Goal: Information Seeking & Learning: Learn about a topic

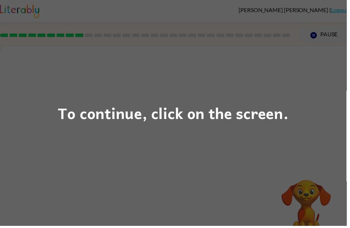
click at [265, 82] on div "To continue, click on the screen." at bounding box center [175, 114] width 350 height 228
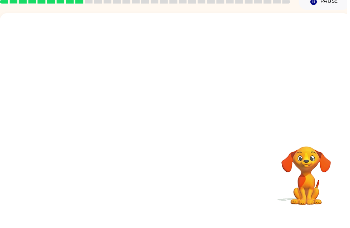
scroll to position [23, 0]
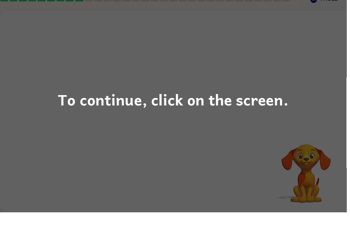
click at [243, 106] on div "To continue, click on the screen." at bounding box center [175, 114] width 233 height 24
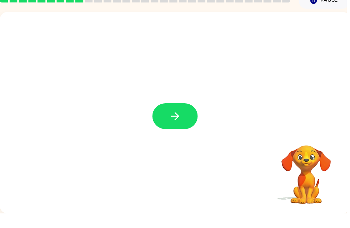
click at [180, 124] on icon "button" at bounding box center [177, 130] width 12 height 12
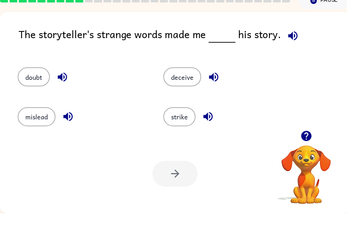
scroll to position [0, 0]
click at [180, 121] on button "strike" at bounding box center [181, 130] width 32 height 19
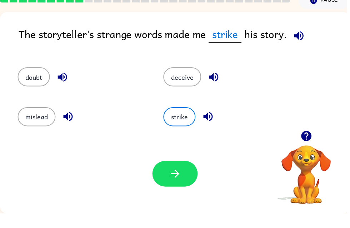
click at [177, 123] on button "strike" at bounding box center [181, 130] width 32 height 19
click at [175, 182] on icon "button" at bounding box center [177, 188] width 12 height 12
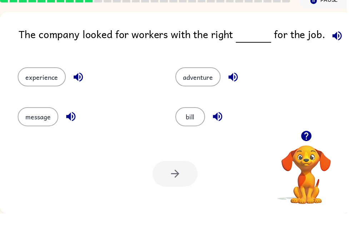
click at [336, 42] on icon "button" at bounding box center [340, 48] width 12 height 12
click at [337, 44] on icon "button" at bounding box center [340, 48] width 9 height 9
click at [336, 44] on icon "button" at bounding box center [340, 48] width 9 height 9
click at [68, 124] on icon "button" at bounding box center [71, 130] width 12 height 12
click at [79, 84] on icon "button" at bounding box center [79, 90] width 12 height 12
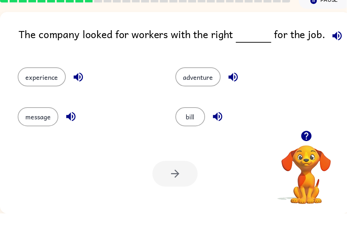
click at [233, 84] on icon "button" at bounding box center [235, 90] width 12 height 12
click at [220, 124] on icon "button" at bounding box center [219, 130] width 12 height 12
click at [196, 121] on button "bill" at bounding box center [192, 130] width 30 height 19
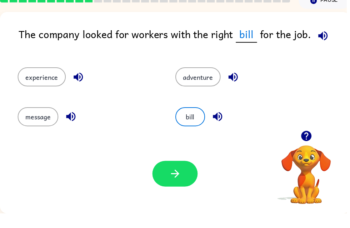
click at [188, 175] on button "button" at bounding box center [177, 188] width 46 height 26
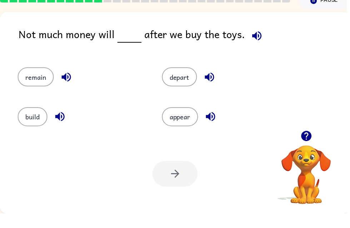
click at [218, 124] on icon "button" at bounding box center [212, 130] width 12 height 12
click at [217, 84] on icon "button" at bounding box center [211, 90] width 12 height 12
click at [69, 86] on icon "button" at bounding box center [66, 90] width 9 height 9
click at [46, 81] on button "remain" at bounding box center [36, 90] width 36 height 19
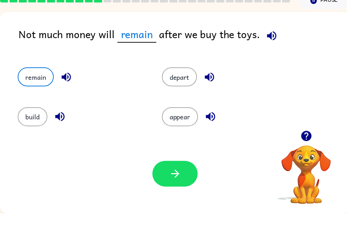
click at [185, 180] on button "button" at bounding box center [177, 188] width 46 height 26
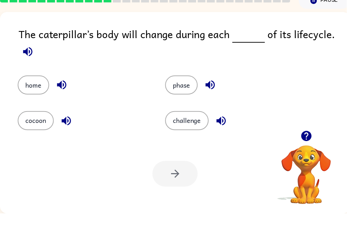
click at [34, 59] on icon "button" at bounding box center [28, 65] width 12 height 12
click at [66, 130] on icon "button" at bounding box center [66, 134] width 9 height 9
click at [41, 125] on button "cocoon" at bounding box center [36, 134] width 36 height 19
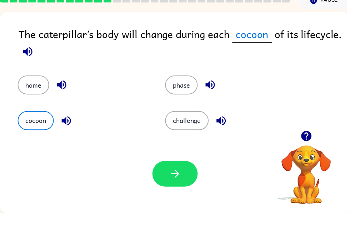
click at [192, 175] on button "button" at bounding box center [177, 188] width 46 height 26
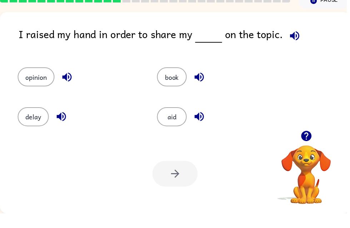
click at [69, 84] on icon "button" at bounding box center [67, 90] width 12 height 12
click at [62, 124] on icon "button" at bounding box center [62, 130] width 12 height 12
click at [37, 81] on button "opinion" at bounding box center [36, 90] width 37 height 19
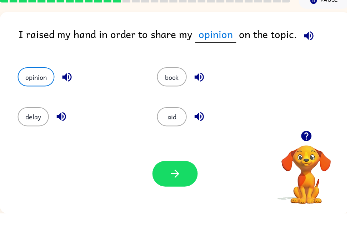
click at [178, 186] on button "button" at bounding box center [177, 188] width 46 height 26
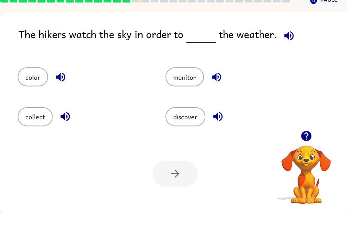
click at [293, 42] on icon "button" at bounding box center [292, 48] width 12 height 12
click at [220, 84] on icon "button" at bounding box center [218, 90] width 12 height 12
click at [225, 124] on icon "button" at bounding box center [220, 130] width 12 height 12
click at [68, 124] on icon "button" at bounding box center [66, 130] width 12 height 12
click at [181, 121] on button "discover" at bounding box center [187, 130] width 40 height 19
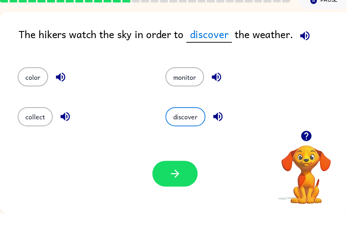
click at [174, 182] on icon "button" at bounding box center [177, 188] width 12 height 12
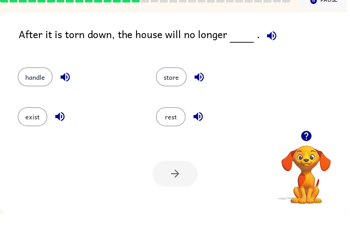
click at [268, 42] on icon "button" at bounding box center [274, 48] width 12 height 12
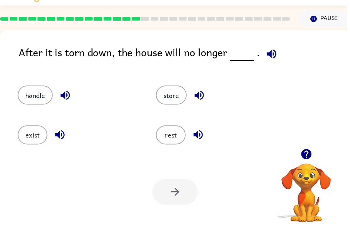
scroll to position [17, 0]
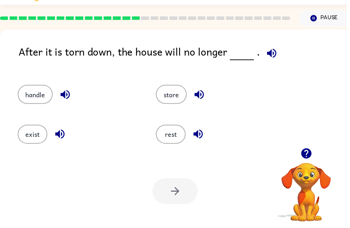
click at [40, 97] on button "handle" at bounding box center [35, 95] width 35 height 19
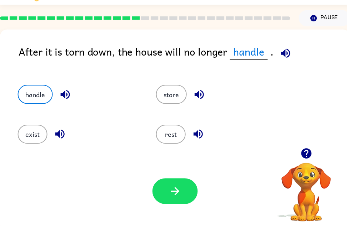
click at [183, 186] on button "button" at bounding box center [177, 194] width 46 height 26
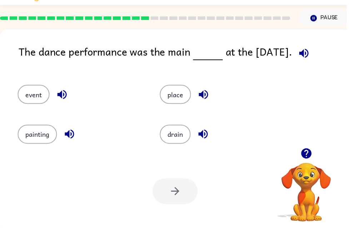
click at [308, 55] on icon "button" at bounding box center [307, 54] width 12 height 12
click at [209, 134] on icon "button" at bounding box center [204, 135] width 9 height 9
click at [209, 96] on icon "button" at bounding box center [205, 96] width 12 height 12
click at [67, 96] on icon "button" at bounding box center [62, 95] width 9 height 9
click at [69, 136] on icon "button" at bounding box center [69, 135] width 9 height 9
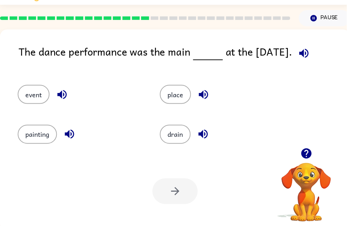
click at [45, 96] on button "event" at bounding box center [34, 95] width 32 height 19
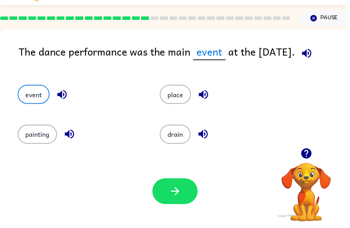
click at [166, 198] on button "button" at bounding box center [177, 194] width 46 height 26
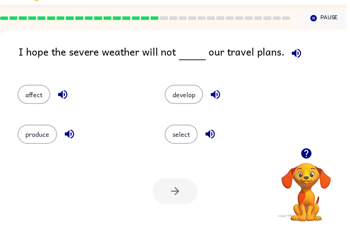
click at [296, 51] on icon "button" at bounding box center [299, 53] width 9 height 9
click at [220, 94] on icon "button" at bounding box center [217, 96] width 12 height 12
click at [215, 137] on icon "button" at bounding box center [212, 136] width 12 height 12
click at [69, 137] on icon "button" at bounding box center [69, 135] width 9 height 9
click at [67, 92] on icon "button" at bounding box center [63, 96] width 12 height 12
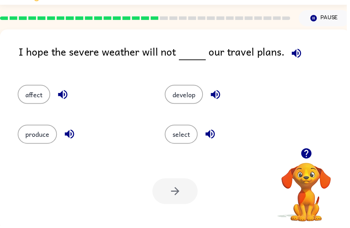
click at [41, 93] on button "affect" at bounding box center [34, 95] width 33 height 19
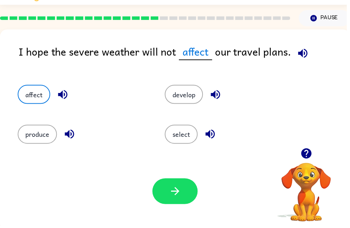
click at [303, 51] on icon "button" at bounding box center [305, 53] width 9 height 9
click at [176, 184] on button "button" at bounding box center [177, 194] width 46 height 26
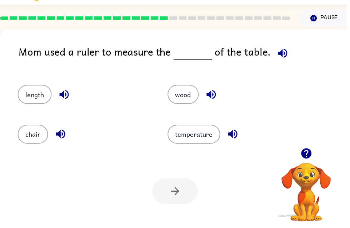
click at [281, 51] on icon "button" at bounding box center [285, 54] width 12 height 12
click at [36, 98] on button "length" at bounding box center [35, 95] width 34 height 19
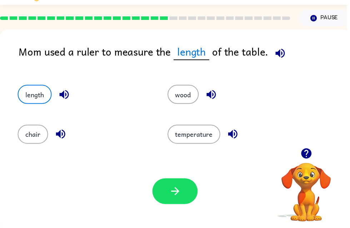
click at [61, 90] on icon "button" at bounding box center [65, 96] width 12 height 12
click at [182, 192] on icon "button" at bounding box center [177, 193] width 12 height 12
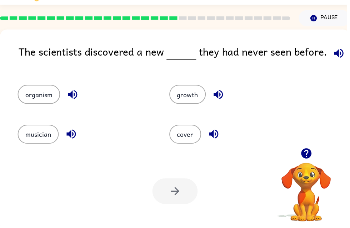
click at [344, 52] on icon "button" at bounding box center [342, 54] width 12 height 12
click at [220, 95] on icon "button" at bounding box center [220, 95] width 9 height 9
click at [218, 136] on icon "button" at bounding box center [215, 135] width 9 height 9
click at [70, 134] on icon "button" at bounding box center [72, 136] width 12 height 12
click at [74, 95] on icon "button" at bounding box center [73, 96] width 12 height 12
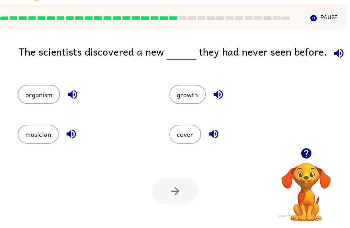
click at [50, 93] on button "organism" at bounding box center [39, 95] width 43 height 19
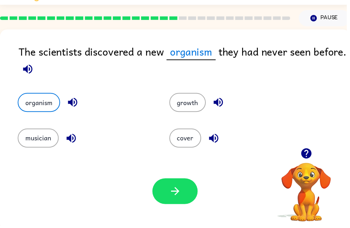
click at [184, 192] on button "button" at bounding box center [177, 194] width 46 height 26
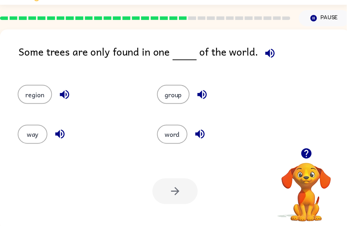
click at [266, 52] on icon "button" at bounding box center [272, 54] width 12 height 12
click at [80, 86] on div "region" at bounding box center [80, 95] width 124 height 19
click at [69, 96] on icon "button" at bounding box center [64, 95] width 9 height 9
click at [60, 135] on icon "button" at bounding box center [60, 135] width 9 height 9
click at [45, 137] on button "way" at bounding box center [33, 135] width 30 height 19
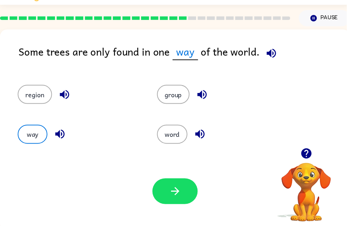
click at [272, 57] on icon "button" at bounding box center [274, 54] width 12 height 12
click at [176, 95] on button "group" at bounding box center [175, 95] width 33 height 19
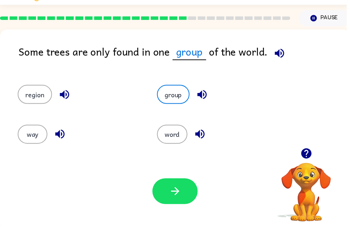
click at [282, 55] on icon "button" at bounding box center [282, 54] width 12 height 12
click at [180, 133] on button "word" at bounding box center [174, 135] width 31 height 19
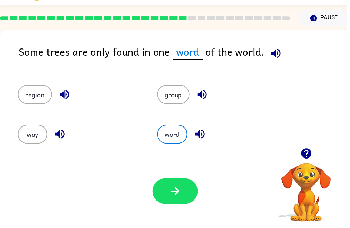
click at [277, 52] on icon "button" at bounding box center [278, 54] width 12 height 12
click at [180, 93] on button "group" at bounding box center [175, 95] width 33 height 19
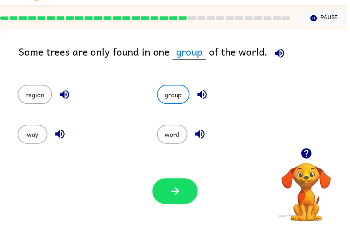
click at [181, 193] on icon "button" at bounding box center [176, 194] width 8 height 8
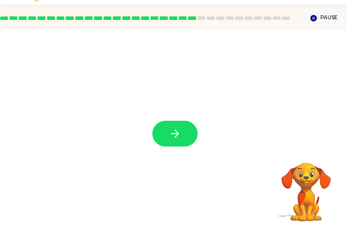
scroll to position [0, 0]
click at [186, 132] on button "button" at bounding box center [177, 135] width 46 height 26
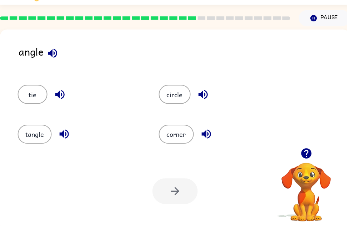
click at [66, 134] on icon "button" at bounding box center [65, 136] width 12 height 12
click at [210, 135] on icon "button" at bounding box center [207, 135] width 9 height 9
click at [185, 142] on button "corner" at bounding box center [177, 135] width 35 height 19
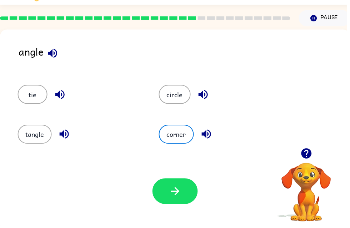
click at [180, 191] on icon "button" at bounding box center [177, 193] width 12 height 12
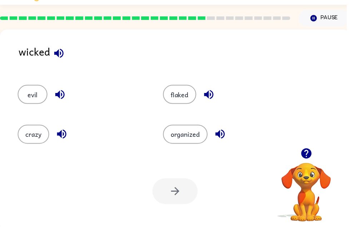
click at [63, 53] on icon "button" at bounding box center [59, 54] width 12 height 12
click at [65, 95] on icon "button" at bounding box center [60, 95] width 9 height 9
click at [63, 133] on icon "button" at bounding box center [62, 136] width 12 height 12
click at [210, 94] on icon "button" at bounding box center [210, 95] width 9 height 9
click at [39, 95] on button "evil" at bounding box center [33, 95] width 30 height 19
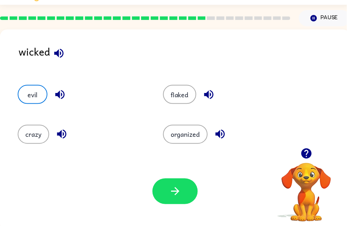
click at [36, 96] on button "evil" at bounding box center [33, 95] width 30 height 19
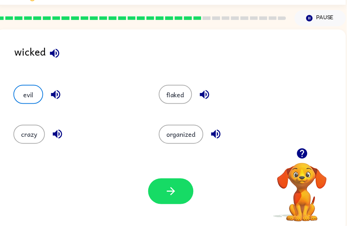
scroll to position [0, 4]
click at [160, 190] on button "button" at bounding box center [173, 194] width 46 height 26
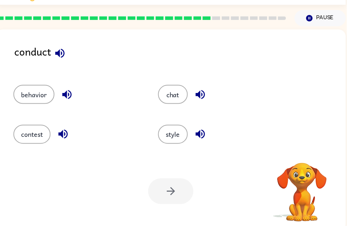
click at [60, 55] on icon "button" at bounding box center [60, 53] width 9 height 9
click at [74, 95] on button "button" at bounding box center [68, 96] width 18 height 18
click at [45, 96] on button "behavior" at bounding box center [34, 95] width 41 height 19
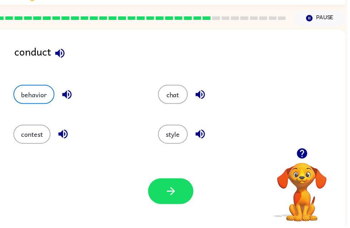
click at [166, 191] on button "button" at bounding box center [173, 194] width 46 height 26
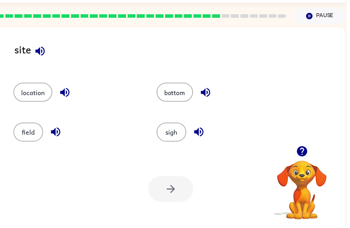
scroll to position [0, 0]
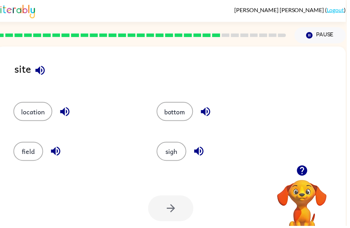
click at [44, 52] on div "site location bottom field sigh Your browser must support playing .mp4 files to…" at bounding box center [172, 149] width 353 height 204
click at [43, 74] on icon "button" at bounding box center [40, 71] width 12 height 12
click at [203, 152] on icon "button" at bounding box center [201, 153] width 12 height 12
click at [59, 150] on icon "button" at bounding box center [55, 153] width 9 height 9
click at [64, 110] on icon "button" at bounding box center [65, 113] width 12 height 12
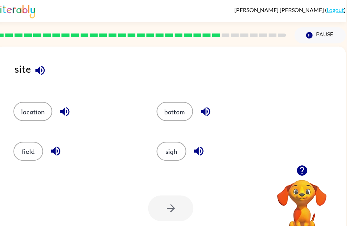
click at [37, 115] on button "location" at bounding box center [33, 112] width 39 height 19
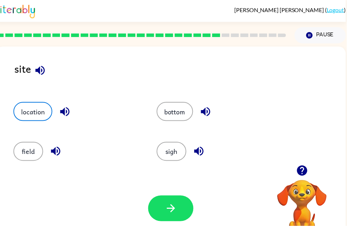
click at [180, 210] on button "button" at bounding box center [173, 211] width 46 height 26
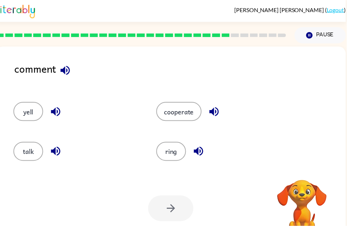
click at [67, 72] on icon "button" at bounding box center [65, 70] width 9 height 9
click at [25, 155] on button "talk" at bounding box center [29, 153] width 30 height 19
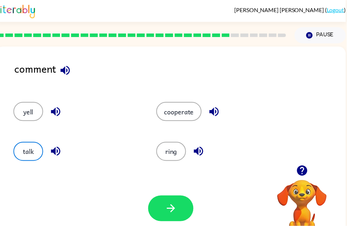
click at [216, 109] on icon "button" at bounding box center [216, 113] width 12 height 12
click at [177, 207] on icon "button" at bounding box center [172, 211] width 12 height 12
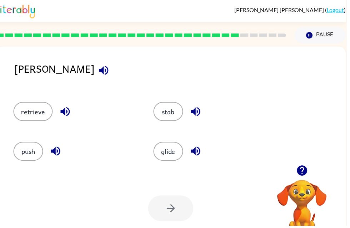
click at [96, 64] on button "button" at bounding box center [105, 71] width 18 height 18
click at [100, 73] on icon "button" at bounding box center [104, 70] width 9 height 9
click at [100, 71] on icon "button" at bounding box center [104, 70] width 9 height 9
click at [100, 72] on icon "button" at bounding box center [104, 70] width 9 height 9
click at [99, 69] on icon "button" at bounding box center [105, 71] width 12 height 12
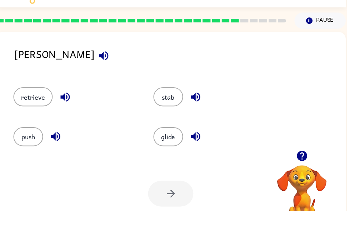
click at [99, 65] on icon "button" at bounding box center [105, 71] width 12 height 12
click at [59, 147] on icon "button" at bounding box center [56, 153] width 12 height 12
click at [199, 149] on icon "button" at bounding box center [197, 153] width 9 height 9
click at [200, 107] on icon "button" at bounding box center [197, 113] width 12 height 12
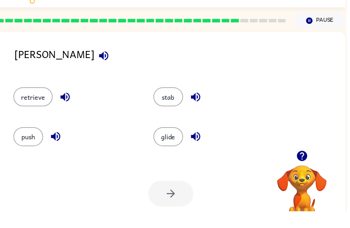
click at [69, 109] on icon "button" at bounding box center [65, 113] width 9 height 9
click at [30, 144] on button "push" at bounding box center [29, 153] width 30 height 19
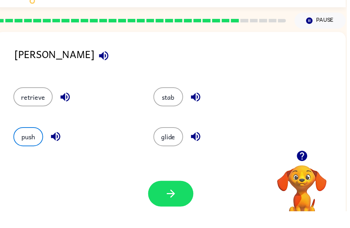
click at [183, 198] on button "button" at bounding box center [173, 211] width 46 height 26
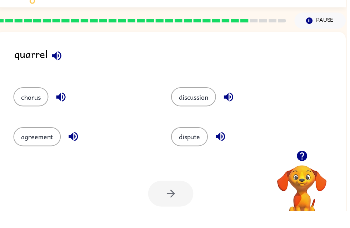
click at [58, 65] on icon "button" at bounding box center [57, 71] width 12 height 12
click at [59, 65] on icon "button" at bounding box center [57, 71] width 12 height 12
click at [58, 107] on icon "button" at bounding box center [61, 113] width 12 height 12
click at [74, 147] on icon "button" at bounding box center [74, 153] width 12 height 12
click at [226, 147] on icon "button" at bounding box center [222, 153] width 12 height 12
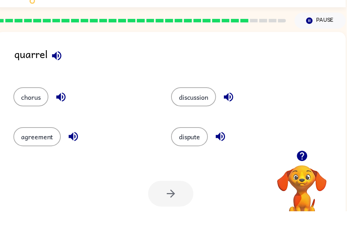
click at [235, 109] on icon "button" at bounding box center [230, 113] width 9 height 9
click at [203, 103] on button "discussion" at bounding box center [195, 112] width 45 height 19
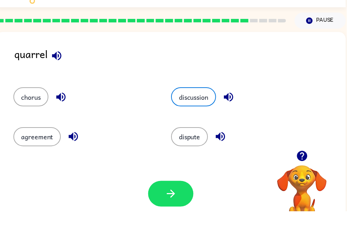
click at [181, 198] on button "button" at bounding box center [173, 211] width 46 height 26
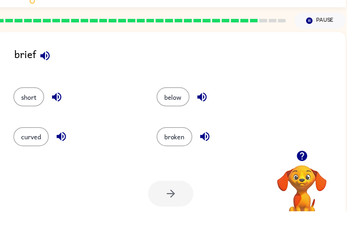
click at [42, 66] on icon "button" at bounding box center [45, 70] width 9 height 9
click at [58, 107] on icon "button" at bounding box center [57, 113] width 12 height 12
click at [61, 149] on icon "button" at bounding box center [61, 153] width 9 height 9
click at [25, 103] on button "short" at bounding box center [29, 112] width 31 height 19
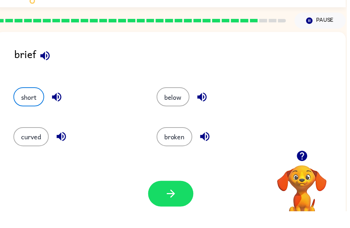
click at [174, 198] on button "button" at bounding box center [173, 211] width 46 height 26
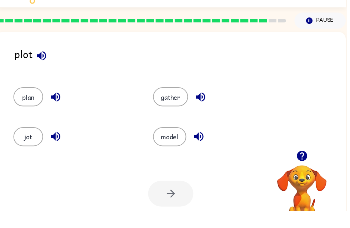
click at [36, 65] on icon "button" at bounding box center [42, 71] width 12 height 12
click at [54, 109] on icon "button" at bounding box center [55, 113] width 9 height 9
click at [22, 103] on button "plan" at bounding box center [29, 112] width 30 height 19
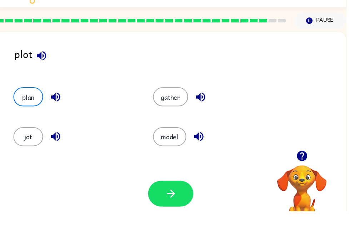
click at [182, 198] on button "button" at bounding box center [173, 211] width 46 height 26
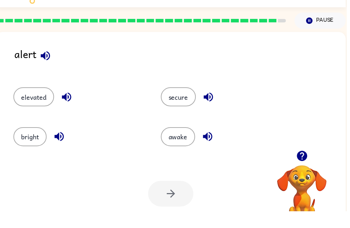
click at [46, 65] on icon "button" at bounding box center [46, 71] width 12 height 12
click at [212, 149] on icon "button" at bounding box center [209, 153] width 9 height 9
click at [60, 147] on icon "button" at bounding box center [60, 153] width 12 height 12
click at [68, 107] on icon "button" at bounding box center [67, 113] width 12 height 12
click at [212, 109] on icon "button" at bounding box center [210, 113] width 9 height 9
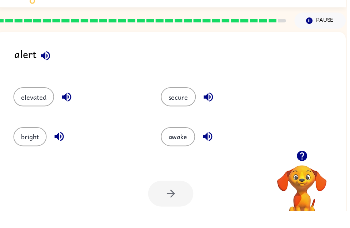
click at [27, 144] on button "bright" at bounding box center [31, 153] width 34 height 19
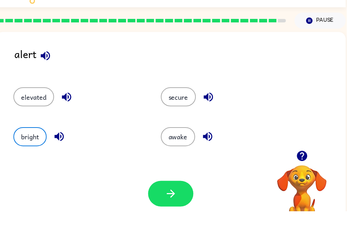
click at [59, 147] on icon "button" at bounding box center [60, 153] width 12 height 12
click at [197, 103] on button "secure" at bounding box center [179, 112] width 35 height 19
click at [208, 109] on icon "button" at bounding box center [210, 113] width 9 height 9
click at [179, 198] on button "button" at bounding box center [173, 211] width 46 height 26
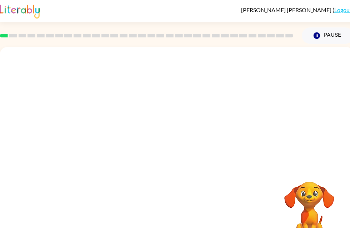
scroll to position [0, 0]
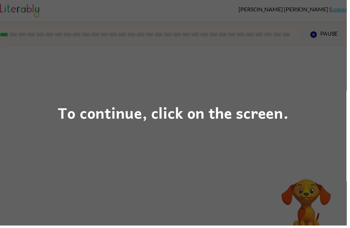
click at [253, 98] on div "To continue, click on the screen." at bounding box center [175, 114] width 350 height 228
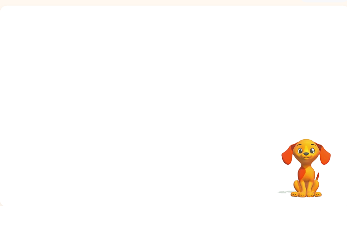
scroll to position [23, 0]
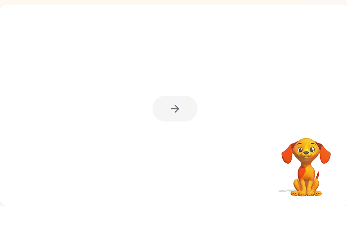
click at [180, 117] on div at bounding box center [177, 130] width 46 height 26
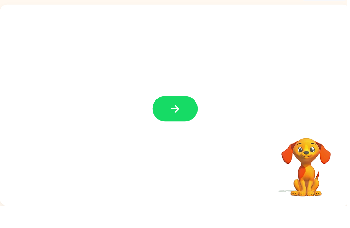
click at [186, 117] on button "button" at bounding box center [177, 130] width 46 height 26
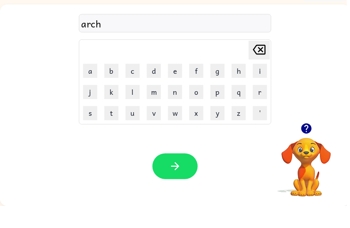
click at [182, 182] on icon "button" at bounding box center [177, 188] width 12 height 12
click at [183, 175] on button "button" at bounding box center [177, 188] width 46 height 26
click at [182, 175] on button "button" at bounding box center [177, 188] width 46 height 26
click at [185, 175] on button "button" at bounding box center [177, 188] width 46 height 26
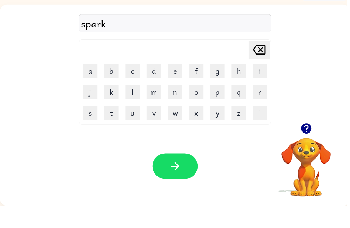
click at [183, 175] on button "button" at bounding box center [177, 188] width 46 height 26
click at [187, 175] on button "button" at bounding box center [177, 188] width 46 height 26
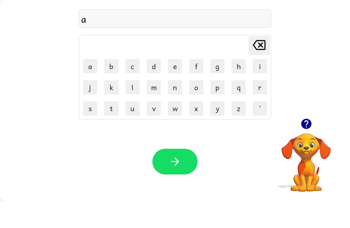
scroll to position [27, 0]
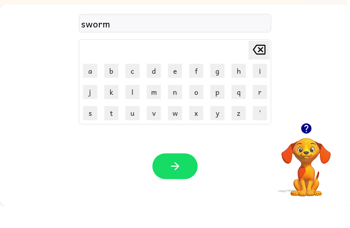
click at [310, 145] on icon "button" at bounding box center [309, 150] width 10 height 10
click at [188, 175] on button "button" at bounding box center [177, 188] width 46 height 26
click at [168, 175] on button "button" at bounding box center [177, 188] width 46 height 26
click at [173, 182] on icon "button" at bounding box center [177, 188] width 12 height 12
click at [181, 182] on icon "button" at bounding box center [177, 188] width 12 height 12
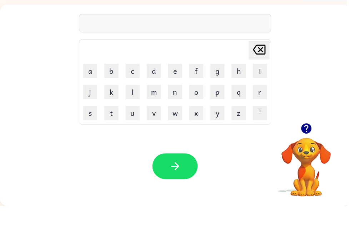
click at [305, 141] on button "button" at bounding box center [309, 150] width 18 height 18
click at [186, 175] on button "button" at bounding box center [177, 188] width 46 height 26
click at [188, 175] on button "button" at bounding box center [177, 188] width 46 height 26
click at [181, 182] on icon "button" at bounding box center [177, 188] width 12 height 12
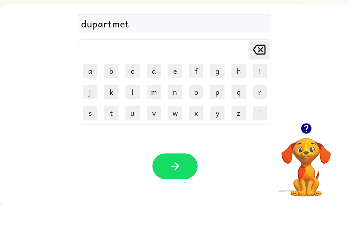
click at [178, 182] on icon "button" at bounding box center [177, 188] width 12 height 12
click at [315, 160] on video "Your browser must support playing .mp4 files to use Literably. Please try using…" at bounding box center [308, 184] width 71 height 71
click at [308, 160] on video "Your browser must support playing .mp4 files to use Literably. Please try using…" at bounding box center [308, 184] width 71 height 71
click at [315, 149] on video "Your browser must support playing .mp4 files to use Literably. Please try using…" at bounding box center [308, 184] width 71 height 71
click at [312, 149] on video "Your browser must support playing .mp4 files to use Literably. Please try using…" at bounding box center [308, 184] width 71 height 71
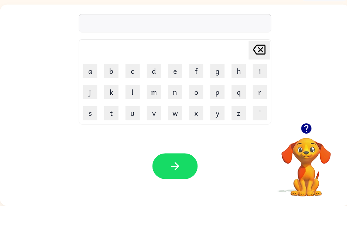
click at [310, 144] on icon "button" at bounding box center [309, 150] width 12 height 12
click at [184, 175] on button "button" at bounding box center [177, 188] width 46 height 26
click at [309, 150] on video "Your browser must support playing .mp4 files to use Literably. Please try using…" at bounding box center [308, 184] width 71 height 71
click at [306, 145] on icon "button" at bounding box center [309, 150] width 10 height 10
click at [311, 149] on video "Your browser must support playing .mp4 files to use Literably. Please try using…" at bounding box center [308, 184] width 71 height 71
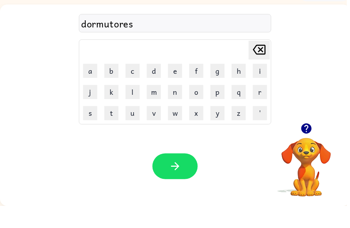
click at [187, 175] on button "button" at bounding box center [177, 188] width 46 height 26
click at [184, 180] on button "button" at bounding box center [177, 188] width 46 height 26
click at [187, 175] on button "button" at bounding box center [177, 188] width 46 height 26
click at [172, 175] on button "button" at bounding box center [177, 188] width 46 height 26
click at [189, 175] on button "button" at bounding box center [177, 188] width 46 height 26
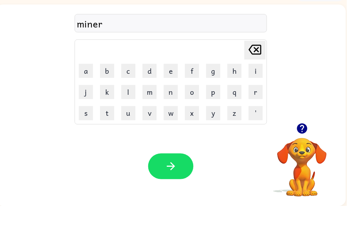
click at [180, 175] on button "button" at bounding box center [173, 188] width 46 height 26
click at [175, 184] on icon "button" at bounding box center [172, 188] width 8 height 8
click at [172, 175] on button "button" at bounding box center [173, 188] width 46 height 26
click at [168, 152] on div "Your browser must support playing .mp4 files to use Literably. Please try using…" at bounding box center [172, 188] width 353 height 80
click at [176, 175] on button "button" at bounding box center [173, 188] width 46 height 26
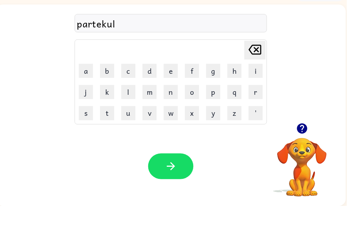
click at [154, 175] on button "button" at bounding box center [173, 188] width 46 height 26
click at [165, 175] on button "button" at bounding box center [173, 188] width 46 height 26
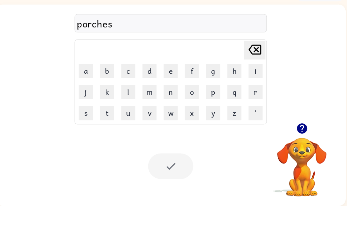
click at [178, 175] on div at bounding box center [173, 188] width 46 height 26
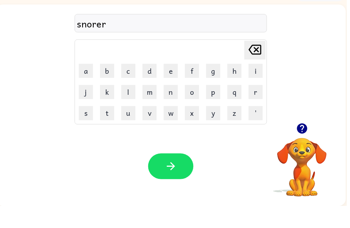
click at [172, 180] on button "button" at bounding box center [173, 188] width 46 height 26
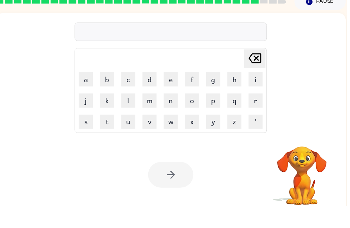
scroll to position [14, 0]
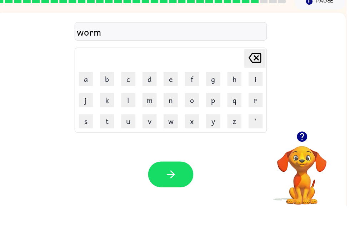
click at [167, 183] on button "button" at bounding box center [173, 196] width 46 height 26
click at [164, 183] on button "button" at bounding box center [173, 196] width 46 height 26
click at [172, 190] on icon "button" at bounding box center [172, 196] width 12 height 12
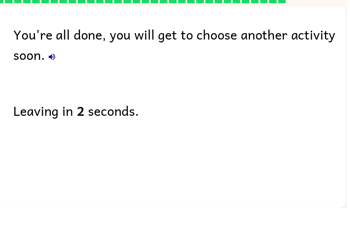
scroll to position [15, 0]
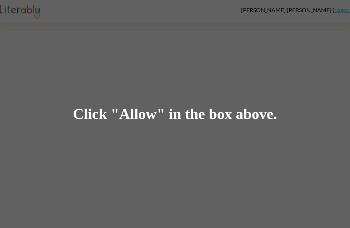
scroll to position [0, 0]
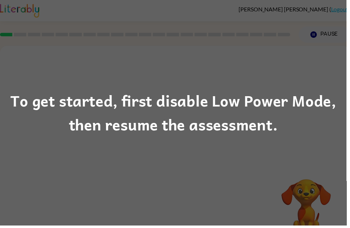
click at [329, 69] on div "To get started, first disable Low Power Mode, then resume the assessment." at bounding box center [175, 114] width 350 height 228
click at [308, 103] on div "To get started, first disable Low Power Mode, then resume the assessment." at bounding box center [175, 114] width 350 height 49
click at [303, 112] on div "To get started, first disable Low Power Mode, then resume the assessment." at bounding box center [175, 114] width 350 height 49
click at [302, 112] on div "To get started, first disable Low Power Mode, then resume the assessment." at bounding box center [175, 114] width 350 height 49
click at [298, 105] on div "To get started, first disable Low Power Mode, then resume the assessment." at bounding box center [175, 114] width 350 height 49
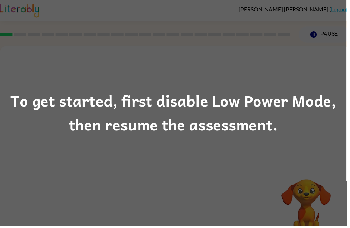
click at [297, 99] on div "To get started, first disable Low Power Mode, then resume the assessment." at bounding box center [175, 114] width 350 height 49
click at [308, 99] on div "To get started, first disable Low Power Mode, then resume the assessment." at bounding box center [175, 114] width 350 height 49
click at [298, 103] on div "To get started, first disable Low Power Mode, then resume the assessment." at bounding box center [175, 114] width 350 height 49
click at [288, 110] on div "To get started, first disable Low Power Mode, then resume the assessment." at bounding box center [175, 114] width 350 height 49
click at [290, 107] on div "To get started, first disable Low Power Mode, then resume the assessment." at bounding box center [175, 114] width 350 height 49
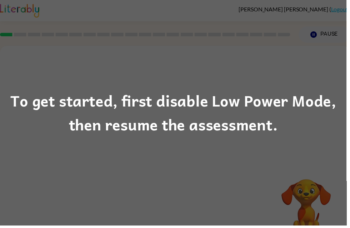
click at [294, 105] on div "To get started, first disable Low Power Mode, then resume the assessment." at bounding box center [175, 114] width 350 height 49
click at [294, 104] on div "To get started, first disable Low Power Mode, then resume the assessment." at bounding box center [175, 114] width 350 height 49
click at [293, 104] on div "To get started, first disable Low Power Mode, then resume the assessment." at bounding box center [175, 114] width 350 height 49
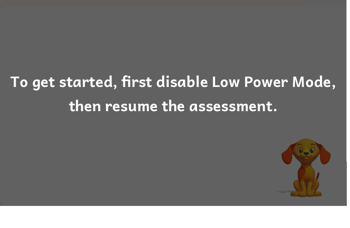
scroll to position [23, 0]
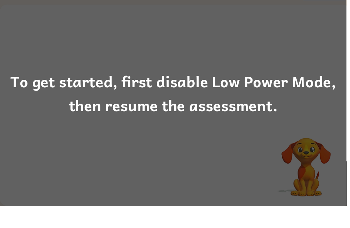
click at [262, 90] on div "To get started, first disable Low Power Mode, then resume the assessment." at bounding box center [175, 114] width 350 height 49
click at [275, 67] on div "To get started, first disable Low Power Mode, then resume the assessment." at bounding box center [175, 114] width 350 height 228
click at [303, 70] on div "To get started, first disable Low Power Mode, then resume the assessment." at bounding box center [175, 114] width 350 height 228
click at [312, 66] on div "To get started, first disable Low Power Mode, then resume the assessment." at bounding box center [175, 114] width 350 height 228
click at [321, 60] on div "To get started, first disable Low Power Mode, then resume the assessment." at bounding box center [175, 114] width 350 height 228
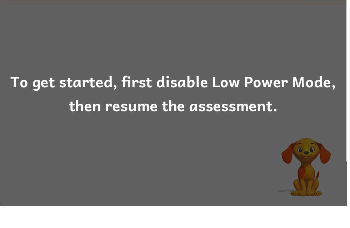
click at [263, 90] on div "To get started, first disable Low Power Mode, then resume the assessment." at bounding box center [175, 114] width 350 height 49
click at [277, 100] on div "To get started, first disable Low Power Mode, then resume the assessment." at bounding box center [175, 114] width 350 height 49
click at [277, 99] on div "To get started, first disable Low Power Mode, then resume the assessment." at bounding box center [175, 114] width 350 height 49
click at [280, 104] on div "To get started, first disable Low Power Mode, then resume the assessment." at bounding box center [175, 114] width 350 height 49
click at [280, 112] on div "To get started, first disable Low Power Mode, then resume the assessment." at bounding box center [175, 114] width 350 height 49
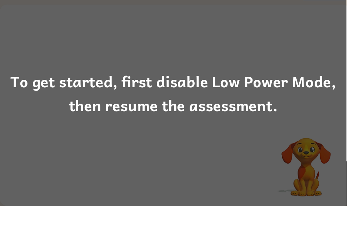
click at [279, 112] on div "To get started, first disable Low Power Mode, then resume the assessment." at bounding box center [175, 114] width 350 height 49
click at [256, 116] on div "To get started, first disable Low Power Mode, then resume the assessment." at bounding box center [175, 114] width 350 height 49
click at [230, 99] on div "To get started, first disable Low Power Mode, then resume the assessment." at bounding box center [175, 114] width 350 height 49
click at [230, 97] on div "To get started, first disable Low Power Mode, then resume the assessment." at bounding box center [175, 114] width 350 height 49
click at [237, 90] on div "To get started, first disable Low Power Mode, then resume the assessment." at bounding box center [175, 114] width 350 height 49
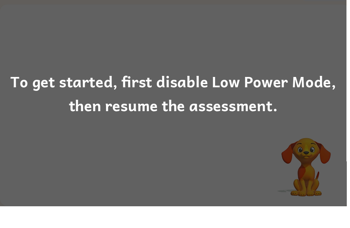
click at [237, 90] on div "To get started, first disable Low Power Mode, then resume the assessment." at bounding box center [175, 114] width 350 height 49
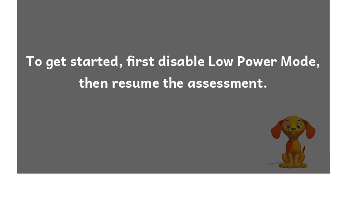
scroll to position [0, 0]
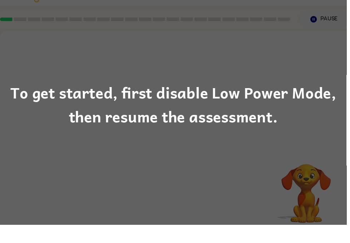
click at [301, 97] on div "To get started, first disable Low Power Mode, then resume the assessment." at bounding box center [175, 121] width 350 height 49
click at [317, 99] on div "To get started, first disable Low Power Mode, then resume the assessment." at bounding box center [175, 121] width 350 height 49
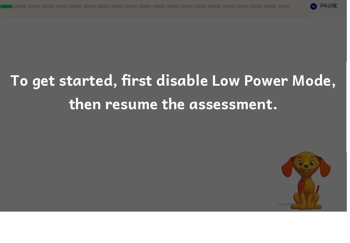
click at [242, 97] on div "To get started, first disable Low Power Mode, then resume the assessment." at bounding box center [175, 121] width 350 height 49
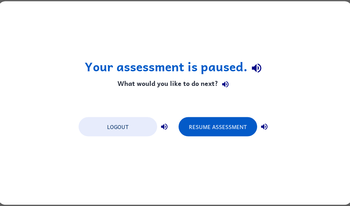
click at [235, 127] on button "Resume Assessment" at bounding box center [217, 126] width 79 height 19
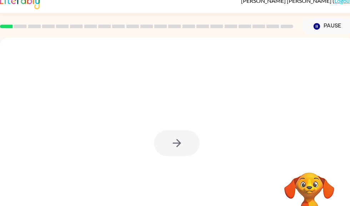
scroll to position [10, 0]
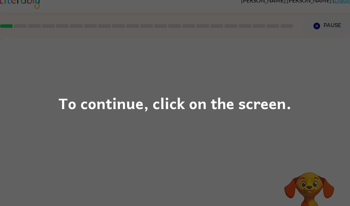
click at [265, 112] on div "To continue, click on the screen." at bounding box center [175, 103] width 233 height 24
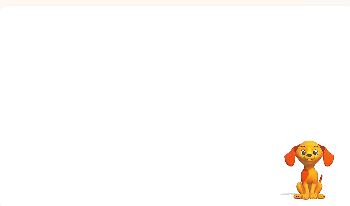
scroll to position [41, 0]
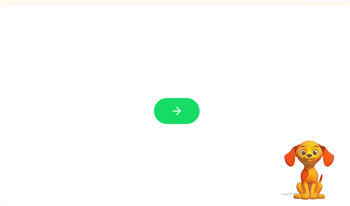
click at [166, 113] on button "button" at bounding box center [177, 111] width 46 height 26
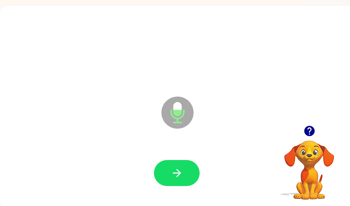
click at [181, 171] on icon "button" at bounding box center [177, 173] width 12 height 12
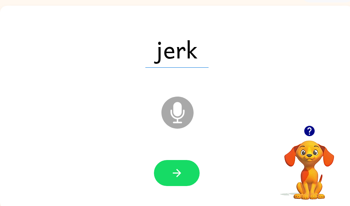
click at [181, 173] on icon "button" at bounding box center [177, 173] width 12 height 12
click at [180, 172] on icon "button" at bounding box center [177, 173] width 12 height 12
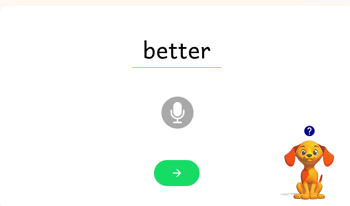
click at [181, 169] on icon "button" at bounding box center [177, 173] width 12 height 12
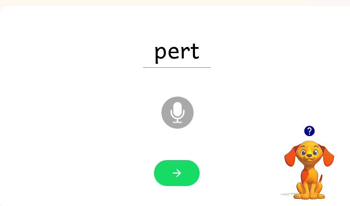
click at [185, 177] on button "button" at bounding box center [177, 173] width 46 height 26
click at [181, 179] on icon "button" at bounding box center [177, 173] width 12 height 12
click at [178, 170] on icon "button" at bounding box center [177, 173] width 12 height 12
click at [181, 176] on icon "button" at bounding box center [177, 173] width 12 height 12
click at [184, 175] on button "button" at bounding box center [177, 173] width 46 height 26
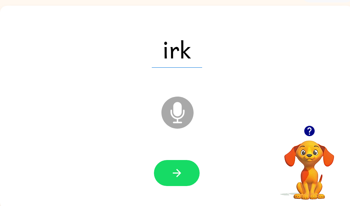
click at [184, 180] on button "button" at bounding box center [177, 173] width 46 height 26
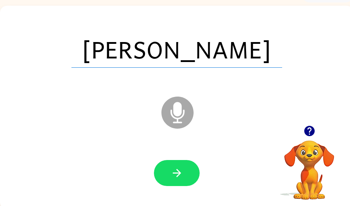
click at [184, 172] on button "button" at bounding box center [177, 173] width 46 height 26
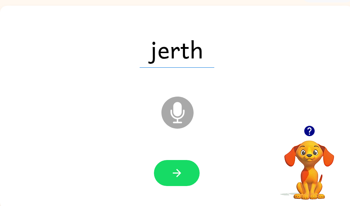
click at [185, 169] on button "button" at bounding box center [177, 173] width 46 height 26
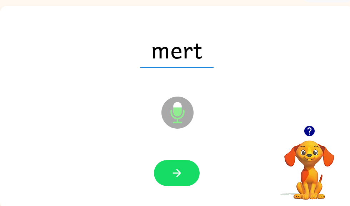
click at [180, 173] on icon "button" at bounding box center [176, 173] width 8 height 8
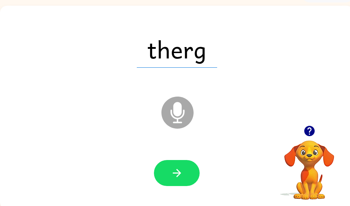
click at [181, 174] on icon "button" at bounding box center [176, 173] width 8 height 8
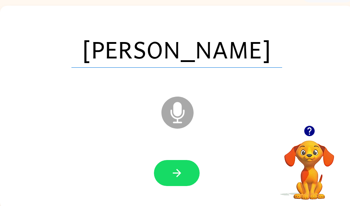
click at [190, 170] on button "button" at bounding box center [177, 173] width 46 height 26
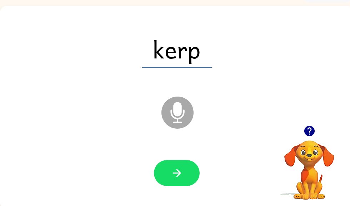
click at [182, 170] on icon "button" at bounding box center [177, 173] width 12 height 12
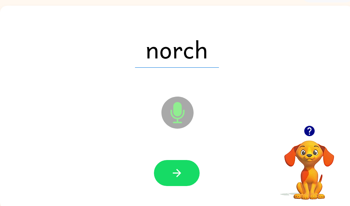
click at [178, 173] on icon "button" at bounding box center [176, 173] width 8 height 8
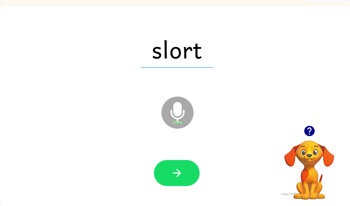
click at [180, 165] on button "button" at bounding box center [177, 173] width 46 height 26
click at [180, 171] on icon "button" at bounding box center [177, 173] width 12 height 12
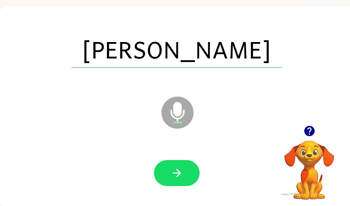
click at [173, 173] on icon "button" at bounding box center [177, 173] width 12 height 12
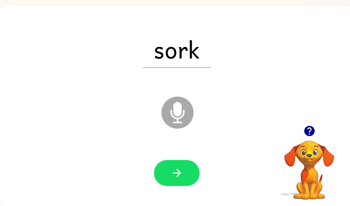
click at [186, 178] on button "button" at bounding box center [177, 173] width 46 height 26
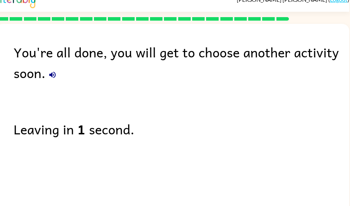
scroll to position [10, 0]
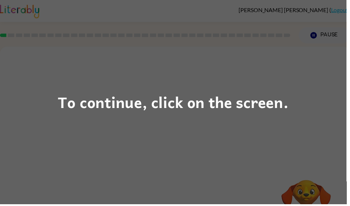
click at [290, 118] on div "To continue, click on the screen." at bounding box center [175, 103] width 350 height 206
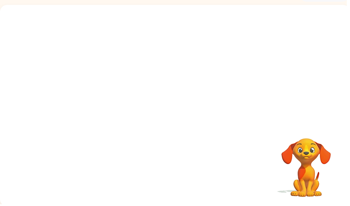
scroll to position [42, 0]
click at [167, 110] on div at bounding box center [177, 110] width 46 height 26
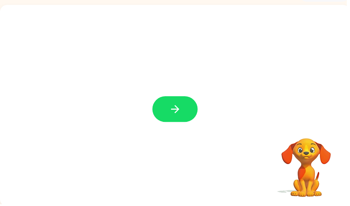
click at [177, 114] on icon "button" at bounding box center [176, 110] width 8 height 8
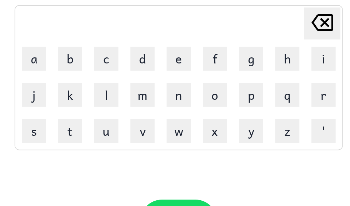
scroll to position [0, 4]
click at [80, 65] on button "a" at bounding box center [87, 72] width 14 height 14
click at [251, 86] on button "r" at bounding box center [258, 93] width 14 height 14
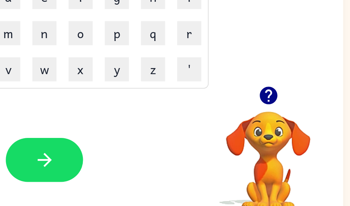
scroll to position [45, 3]
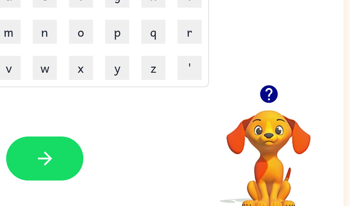
click at [266, 126] on video "Your browser must support playing .mp4 files to use Literably. Please try using…" at bounding box center [301, 161] width 71 height 71
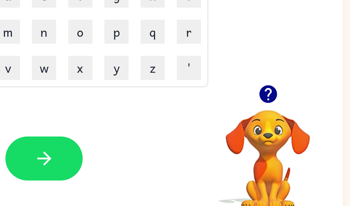
click at [296, 123] on icon "button" at bounding box center [301, 128] width 10 height 10
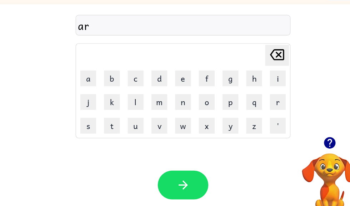
scroll to position [45, 3]
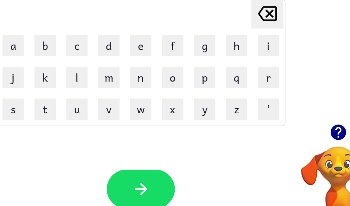
click at [301, 123] on icon "button" at bounding box center [306, 128] width 10 height 10
click at [124, 62] on button "c" at bounding box center [131, 69] width 14 height 14
click at [231, 62] on button "h" at bounding box center [238, 69] width 14 height 14
click at [166, 105] on button "w" at bounding box center [173, 112] width 14 height 14
click at [81, 62] on button "a" at bounding box center [88, 69] width 14 height 14
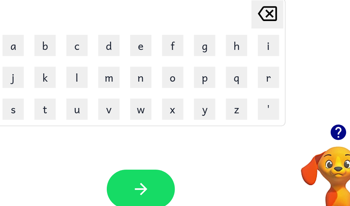
click at [209, 105] on button "y" at bounding box center [216, 112] width 14 height 14
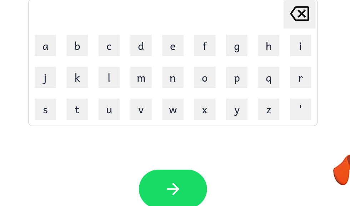
click at [151, 153] on button "button" at bounding box center [174, 166] width 46 height 26
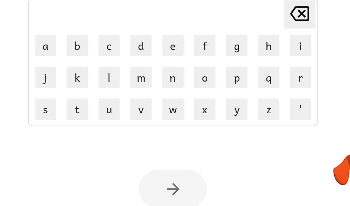
click at [81, 62] on button "a" at bounding box center [88, 69] width 14 height 14
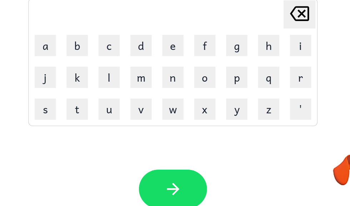
click at [252, 84] on button "r" at bounding box center [259, 91] width 14 height 14
click at [124, 62] on button "c" at bounding box center [131, 69] width 14 height 14
click at [231, 62] on button "h" at bounding box center [238, 69] width 14 height 14
click at [167, 160] on icon "button" at bounding box center [173, 166] width 12 height 12
click at [252, 84] on button "r" at bounding box center [259, 91] width 14 height 14
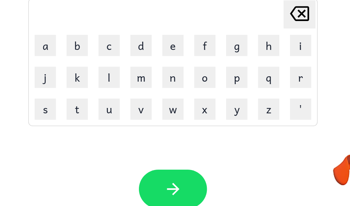
click at [124, 105] on button "u" at bounding box center [131, 112] width 14 height 14
click at [145, 84] on button "m" at bounding box center [152, 91] width 14 height 14
click at [81, 62] on button "a" at bounding box center [88, 69] width 14 height 14
click at [252, 84] on button "r" at bounding box center [259, 91] width 14 height 14
click at [124, 62] on button "c" at bounding box center [131, 69] width 14 height 14
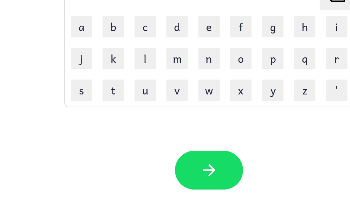
scroll to position [0, 4]
click at [163, 160] on icon "button" at bounding box center [169, 166] width 12 height 12
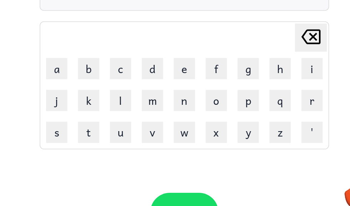
click at [141, 62] on button "d" at bounding box center [148, 69] width 14 height 14
click at [119, 84] on button "l" at bounding box center [126, 91] width 14 height 14
click at [76, 62] on button "a" at bounding box center [83, 69] width 14 height 14
click at [248, 84] on button "r" at bounding box center [255, 91] width 14 height 14
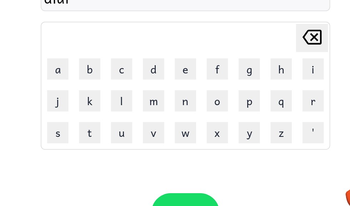
click at [146, 153] on button "button" at bounding box center [169, 166] width 46 height 26
click at [76, 105] on button "s" at bounding box center [83, 112] width 14 height 14
click at [162, 62] on button "e" at bounding box center [169, 69] width 14 height 14
click at [248, 84] on button "r" at bounding box center [255, 91] width 14 height 14
click at [98, 62] on button "b" at bounding box center [105, 69] width 14 height 14
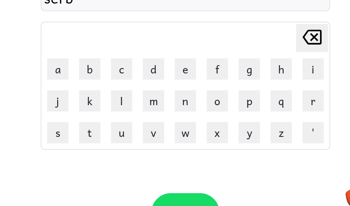
click at [162, 62] on button "e" at bounding box center [169, 69] width 14 height 14
click at [146, 153] on button "button" at bounding box center [169, 166] width 46 height 26
click at [76, 105] on button "s" at bounding box center [83, 112] width 14 height 14
click at [98, 105] on button "t" at bounding box center [105, 112] width 14 height 14
click at [76, 62] on button "a" at bounding box center [83, 69] width 14 height 14
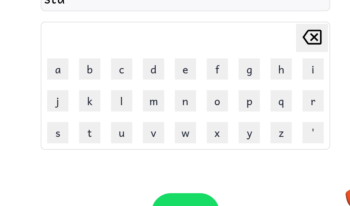
click at [248, 84] on button "r" at bounding box center [255, 91] width 14 height 14
click at [146, 153] on button "button" at bounding box center [169, 166] width 46 height 26
click at [76, 105] on button "s" at bounding box center [83, 112] width 14 height 14
click at [98, 105] on button "t" at bounding box center [105, 112] width 14 height 14
click at [248, 84] on button "r" at bounding box center [255, 91] width 14 height 14
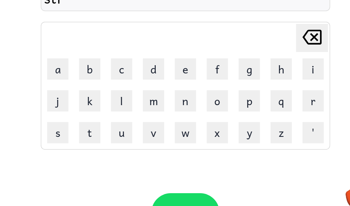
click at [162, 62] on button "e" at bounding box center [169, 69] width 14 height 14
click at [98, 105] on button "t" at bounding box center [105, 112] width 14 height 14
click at [119, 62] on button "c" at bounding box center [126, 69] width 14 height 14
click at [76, 62] on button "a" at bounding box center [83, 69] width 14 height 14
click at [248, 84] on button "r" at bounding box center [255, 91] width 14 height 14
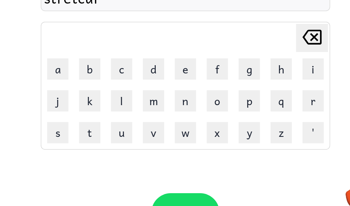
click at [146, 153] on button "button" at bounding box center [169, 166] width 46 height 26
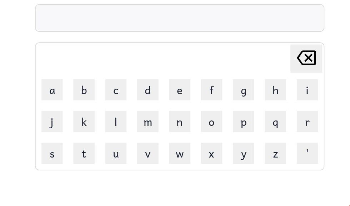
click at [266, 144] on video "Your browser must support playing .mp4 files to use Literably. Please try using…" at bounding box center [301, 161] width 71 height 71
click at [266, 145] on video "Your browser must support playing .mp4 files to use Literably. Please try using…" at bounding box center [301, 161] width 71 height 71
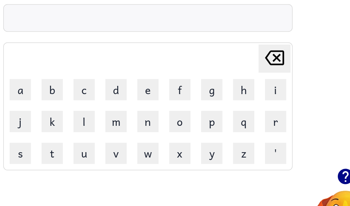
click at [296, 123] on icon "button" at bounding box center [301, 128] width 10 height 10
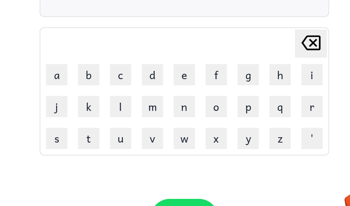
click at [76, 105] on button "s" at bounding box center [83, 112] width 14 height 14
click at [162, 105] on button "w" at bounding box center [169, 112] width 14 height 14
click at [183, 84] on button "o" at bounding box center [190, 91] width 14 height 14
click at [248, 84] on button "r" at bounding box center [255, 91] width 14 height 14
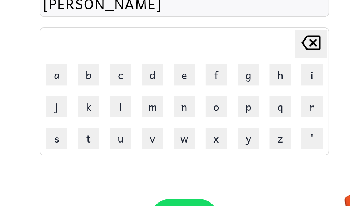
click at [141, 84] on button "m" at bounding box center [148, 91] width 14 height 14
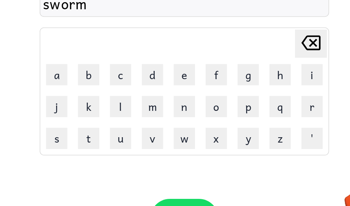
click at [146, 153] on button "button" at bounding box center [169, 166] width 46 height 26
click at [141, 62] on button "d" at bounding box center [148, 69] width 14 height 14
click at [76, 62] on button "a" at bounding box center [83, 69] width 14 height 14
click at [248, 84] on button "r" at bounding box center [255, 91] width 14 height 14
click at [246, 40] on icon "Delete Delete last character input" at bounding box center [254, 48] width 17 height 17
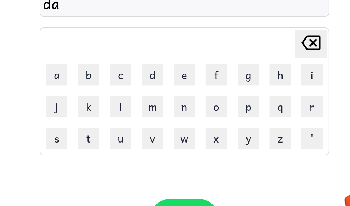
click at [246, 40] on icon "Delete Delete last character input" at bounding box center [254, 48] width 17 height 17
click at [248, 43] on icon at bounding box center [254, 48] width 13 height 10
click at [98, 62] on button "b" at bounding box center [105, 69] width 14 height 14
click at [76, 62] on button "a" at bounding box center [83, 69] width 14 height 14
click at [183, 84] on button "o" at bounding box center [190, 91] width 14 height 14
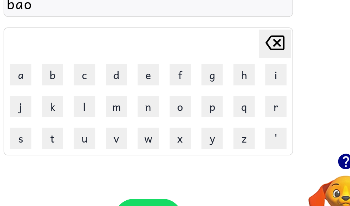
click at [296, 123] on icon "button" at bounding box center [301, 128] width 10 height 10
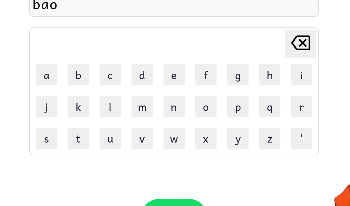
click at [205, 62] on button "g" at bounding box center [212, 69] width 14 height 14
click at [162, 62] on button "e" at bounding box center [169, 69] width 14 height 14
click at [248, 84] on button "r" at bounding box center [255, 91] width 14 height 14
click at [205, 105] on button "y" at bounding box center [212, 112] width 14 height 14
click at [146, 153] on button "button" at bounding box center [169, 166] width 46 height 26
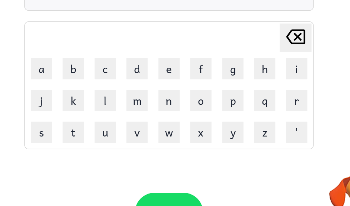
click at [266, 129] on video "Your browser must support playing .mp4 files to use Literably. Please try using…" at bounding box center [301, 161] width 71 height 71
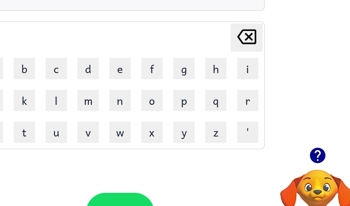
click at [296, 123] on icon "button" at bounding box center [301, 128] width 10 height 10
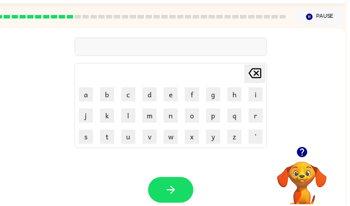
scroll to position [0, 0]
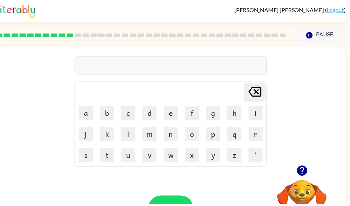
click at [310, 166] on button "button" at bounding box center [305, 172] width 18 height 18
click at [113, 111] on button "b" at bounding box center [108, 114] width 14 height 14
click at [173, 112] on button "e" at bounding box center [172, 114] width 14 height 14
click at [261, 137] on button "r" at bounding box center [258, 136] width 14 height 14
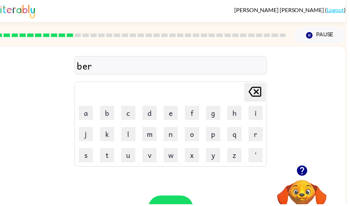
click at [175, 135] on button "n" at bounding box center [172, 136] width 14 height 14
click at [109, 115] on button "b" at bounding box center [108, 114] width 14 height 14
click at [91, 112] on button "a" at bounding box center [87, 114] width 14 height 14
click at [135, 111] on button "c" at bounding box center [129, 114] width 14 height 14
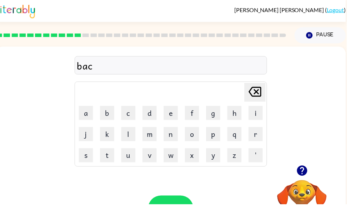
click at [111, 132] on button "k" at bounding box center [108, 136] width 14 height 14
click at [154, 132] on button "m" at bounding box center [151, 136] width 14 height 14
click at [257, 92] on icon "Delete Delete last character input" at bounding box center [257, 92] width 17 height 17
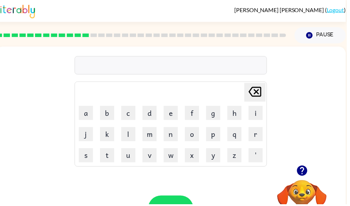
click at [297, 169] on button "button" at bounding box center [305, 172] width 18 height 18
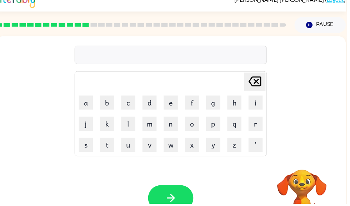
scroll to position [19, 0]
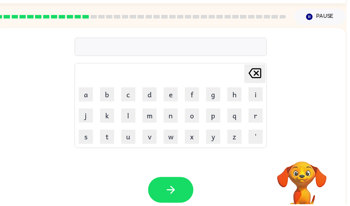
click at [308, 152] on div "Delete Delete last character input a b c d e f g h i j k l m n o p q r s t u v …" at bounding box center [172, 131] width 353 height 204
click at [132, 97] on button "c" at bounding box center [129, 96] width 14 height 14
click at [85, 96] on button "a" at bounding box center [87, 96] width 14 height 14
click at [260, 116] on button "r" at bounding box center [258, 117] width 14 height 14
click at [171, 202] on button "button" at bounding box center [173, 192] width 46 height 26
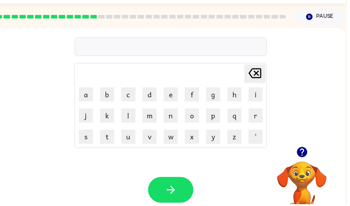
click at [258, 121] on button "r" at bounding box center [258, 117] width 14 height 14
click at [172, 190] on icon "button" at bounding box center [172, 192] width 12 height 12
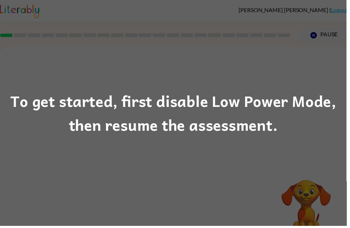
click at [263, 91] on div "To get started, first disable Low Power Mode, then resume the assessment." at bounding box center [175, 114] width 350 height 49
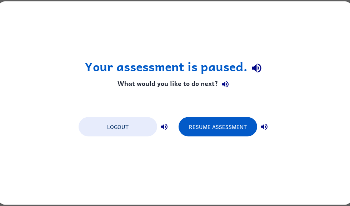
click at [225, 132] on button "Resume Assessment" at bounding box center [217, 126] width 79 height 19
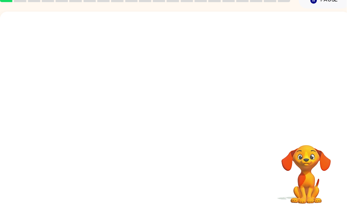
scroll to position [35, 0]
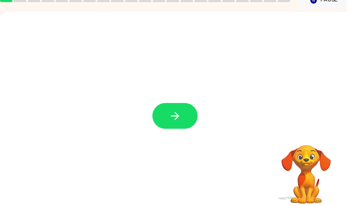
click at [181, 111] on button "button" at bounding box center [177, 117] width 46 height 26
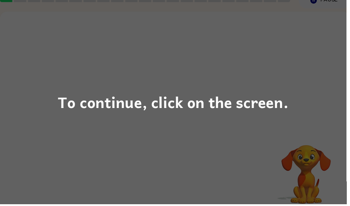
click at [160, 112] on div "To continue, click on the screen." at bounding box center [175, 103] width 233 height 24
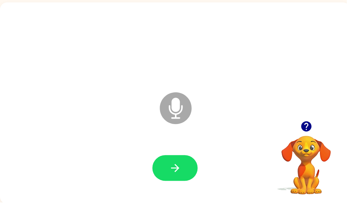
scroll to position [43, 0]
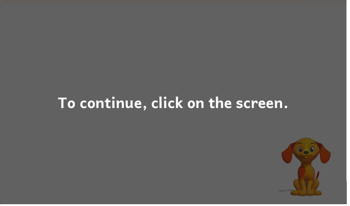
click at [287, 107] on div "To continue, click on the screen." at bounding box center [175, 103] width 233 height 24
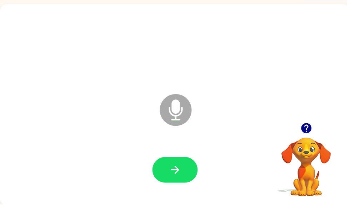
click at [183, 167] on button "button" at bounding box center [177, 172] width 46 height 26
click at [304, 127] on icon "button" at bounding box center [309, 130] width 12 height 12
click at [306, 126] on div "Microphone The Microphone is here when it is your turn to talk" at bounding box center [176, 106] width 353 height 204
click at [308, 129] on icon "button" at bounding box center [309, 130] width 10 height 10
click at [312, 129] on icon "button" at bounding box center [309, 130] width 10 height 10
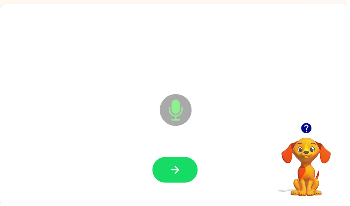
click at [177, 166] on icon "button" at bounding box center [177, 172] width 12 height 12
click at [182, 171] on icon "button" at bounding box center [177, 172] width 12 height 12
click at [182, 164] on button "button" at bounding box center [177, 172] width 46 height 26
click at [312, 128] on icon "button" at bounding box center [309, 130] width 10 height 10
click at [182, 175] on icon "button" at bounding box center [177, 172] width 12 height 12
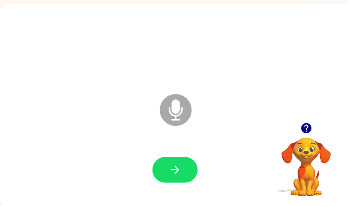
click at [312, 134] on icon "button" at bounding box center [309, 130] width 10 height 10
click at [173, 170] on icon "button" at bounding box center [177, 172] width 12 height 12
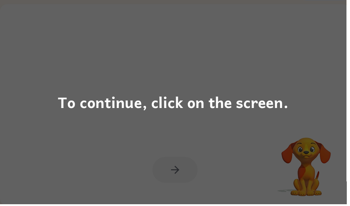
click at [298, 97] on div "To continue, click on the screen." at bounding box center [175, 103] width 350 height 206
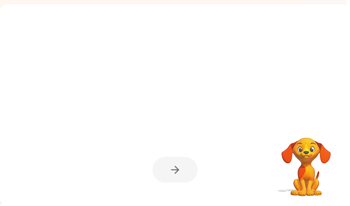
click at [307, 84] on div at bounding box center [159, 94] width 305 height 26
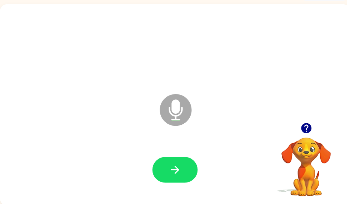
click at [317, 128] on button "button" at bounding box center [309, 130] width 18 height 18
click at [167, 170] on button "button" at bounding box center [177, 172] width 46 height 26
click at [180, 176] on icon "button" at bounding box center [176, 172] width 12 height 12
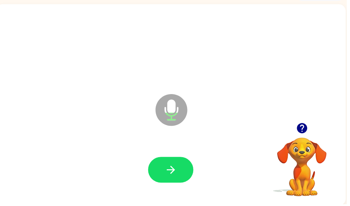
scroll to position [0, 4]
click at [171, 170] on icon "button" at bounding box center [172, 172] width 12 height 12
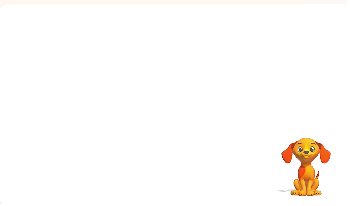
scroll to position [0, 0]
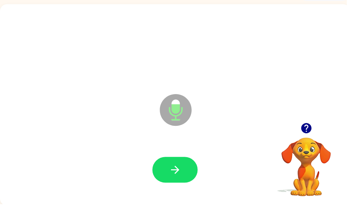
click at [169, 176] on button "button" at bounding box center [177, 172] width 46 height 26
click at [176, 170] on icon "button" at bounding box center [177, 172] width 12 height 12
click at [181, 168] on icon "button" at bounding box center [177, 172] width 12 height 12
click at [176, 169] on icon "button" at bounding box center [177, 172] width 12 height 12
click at [177, 159] on button "button" at bounding box center [177, 172] width 46 height 26
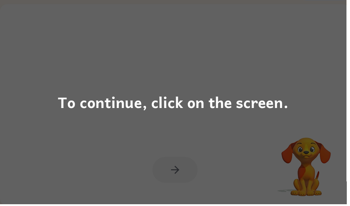
click at [264, 94] on div "To continue, click on the screen." at bounding box center [175, 103] width 233 height 24
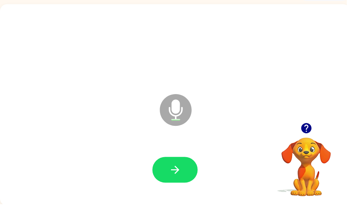
click at [180, 167] on icon "button" at bounding box center [177, 172] width 12 height 12
click at [173, 179] on button "button" at bounding box center [177, 172] width 46 height 26
click at [185, 174] on button "button" at bounding box center [177, 172] width 46 height 26
click at [189, 174] on button "button" at bounding box center [177, 172] width 46 height 26
click at [187, 166] on button "button" at bounding box center [177, 172] width 46 height 26
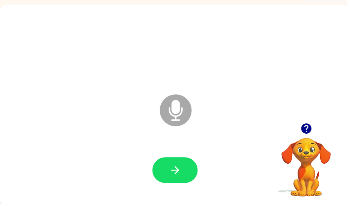
scroll to position [43, 0]
click at [191, 179] on button "button" at bounding box center [177, 172] width 46 height 26
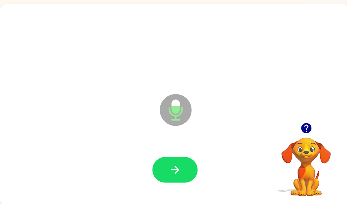
click at [180, 185] on button "button" at bounding box center [177, 172] width 46 height 26
click at [166, 169] on div at bounding box center [177, 172] width 46 height 26
click at [182, 169] on icon "button" at bounding box center [177, 172] width 12 height 12
click at [181, 168] on icon "button" at bounding box center [177, 172] width 12 height 12
click at [184, 175] on button "button" at bounding box center [177, 172] width 46 height 26
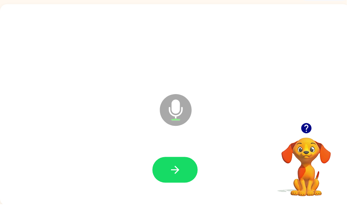
click at [185, 170] on button "button" at bounding box center [177, 172] width 46 height 26
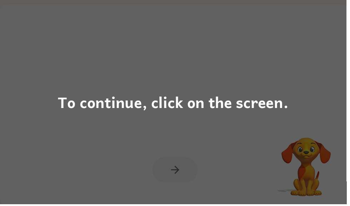
click at [283, 121] on div "To continue, click on the screen." at bounding box center [175, 103] width 350 height 206
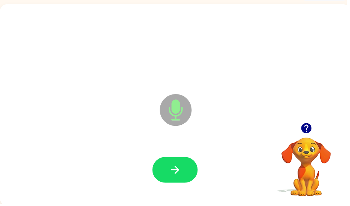
click at [175, 171] on icon "button" at bounding box center [177, 172] width 12 height 12
click at [311, 130] on icon "button" at bounding box center [309, 130] width 10 height 10
click at [185, 176] on button "button" at bounding box center [177, 172] width 46 height 26
click at [182, 182] on button "button" at bounding box center [177, 172] width 46 height 26
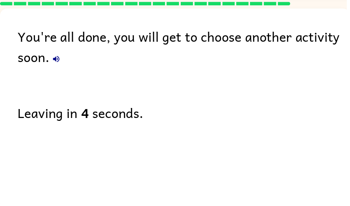
scroll to position [0, 0]
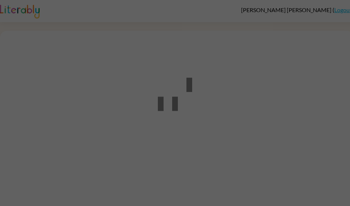
scroll to position [0, 0]
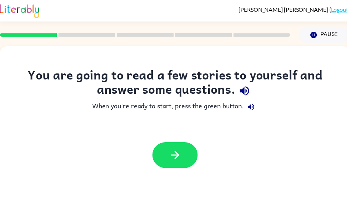
click at [163, 156] on button "button" at bounding box center [177, 157] width 46 height 26
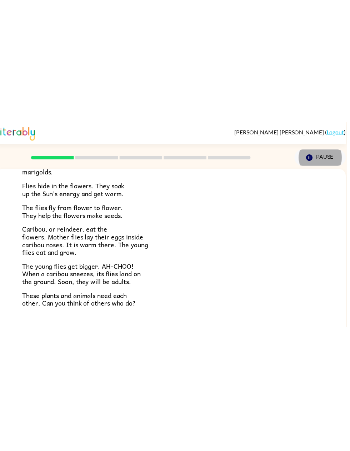
scroll to position [0, 0]
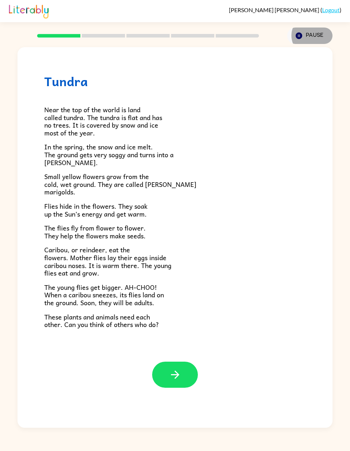
click at [169, 206] on icon "button" at bounding box center [175, 374] width 12 height 12
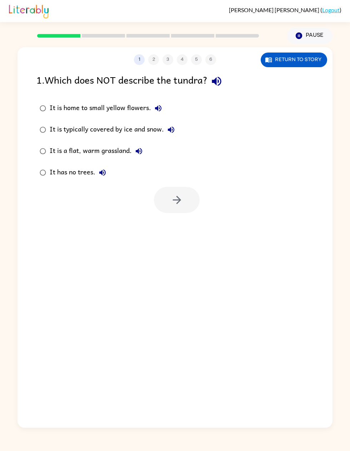
click at [301, 52] on button "Return to story" at bounding box center [294, 59] width 66 height 15
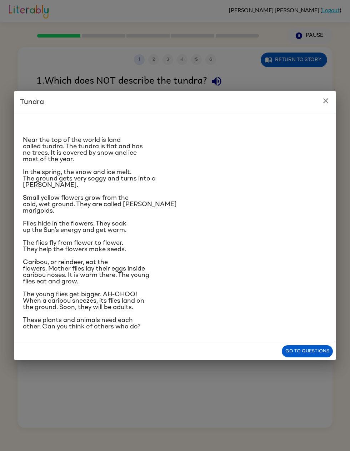
click at [322, 96] on icon "close" at bounding box center [325, 100] width 9 height 9
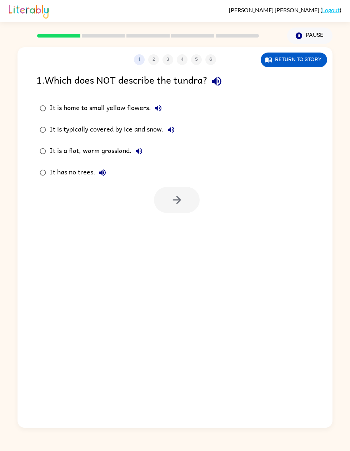
click at [160, 104] on button "It is home to small yellow flowers." at bounding box center [158, 108] width 14 height 14
click at [168, 127] on icon "button" at bounding box center [171, 129] width 9 height 9
click at [140, 147] on icon "button" at bounding box center [139, 151] width 9 height 9
click at [101, 172] on icon "button" at bounding box center [102, 172] width 6 height 6
click at [285, 59] on button "Return to story" at bounding box center [294, 59] width 66 height 15
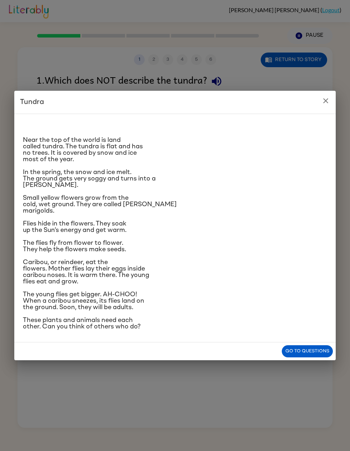
click at [88, 33] on div "Tundra Near the top of the world is land called tundra. The tundra is flat and …" at bounding box center [175, 225] width 350 height 451
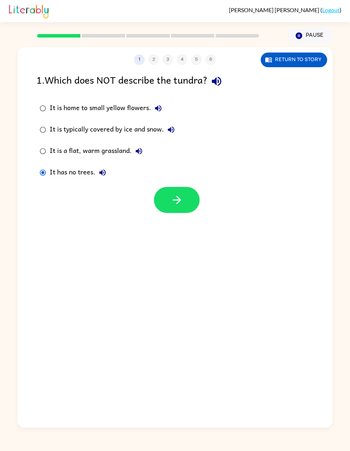
click at [172, 195] on icon "button" at bounding box center [177, 199] width 12 height 12
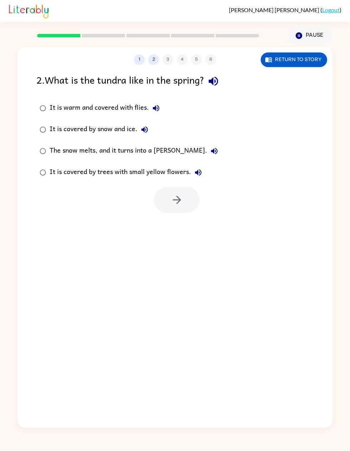
scroll to position [0, 0]
click at [212, 80] on icon "button" at bounding box center [212, 81] width 9 height 9
click at [156, 105] on icon "button" at bounding box center [156, 108] width 9 height 9
click at [141, 128] on icon "button" at bounding box center [144, 129] width 9 height 9
click at [210, 149] on icon "button" at bounding box center [214, 151] width 9 height 9
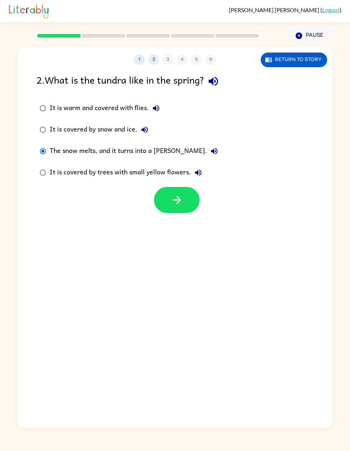
click at [172, 195] on icon "button" at bounding box center [177, 199] width 12 height 12
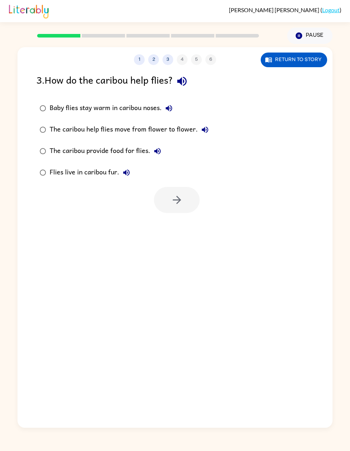
click at [172, 106] on icon "button" at bounding box center [169, 108] width 9 height 9
click at [183, 79] on icon "button" at bounding box center [181, 81] width 9 height 9
click at [171, 106] on icon "button" at bounding box center [169, 108] width 9 height 9
click at [201, 125] on icon "button" at bounding box center [205, 129] width 9 height 9
click at [155, 147] on icon "button" at bounding box center [157, 151] width 9 height 9
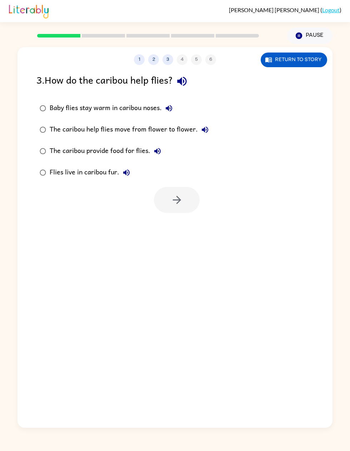
click at [124, 171] on icon "button" at bounding box center [126, 172] width 6 height 6
click at [172, 196] on icon "button" at bounding box center [177, 199] width 12 height 12
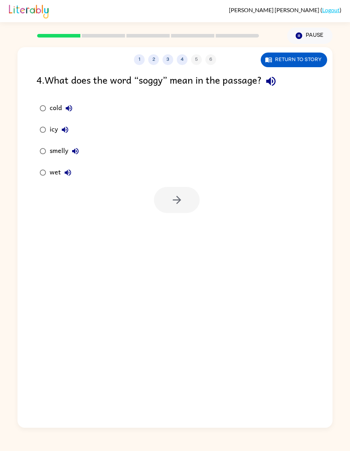
click at [289, 57] on button "Return to story" at bounding box center [294, 59] width 66 height 15
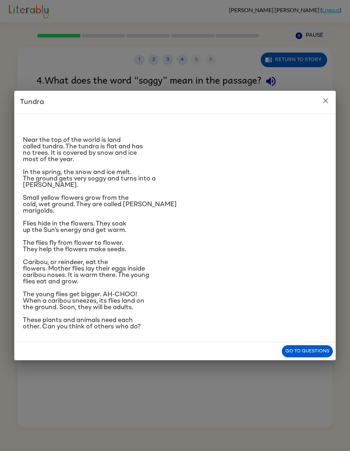
click at [331, 94] on button "close" at bounding box center [325, 101] width 14 height 14
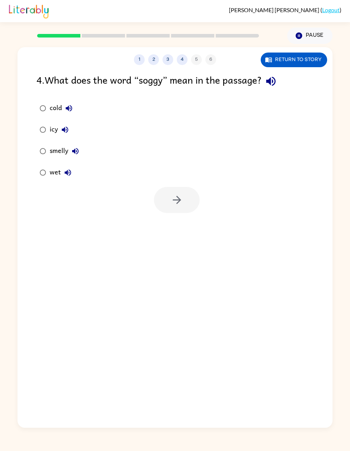
click at [327, 74] on div "4 . What does the word “soggy” mean in the passage? cold icy smelly wet" at bounding box center [174, 142] width 315 height 141
click at [273, 79] on icon "button" at bounding box center [270, 81] width 9 height 9
click at [272, 80] on icon "button" at bounding box center [270, 81] width 9 height 9
click at [182, 203] on icon "button" at bounding box center [177, 199] width 12 height 12
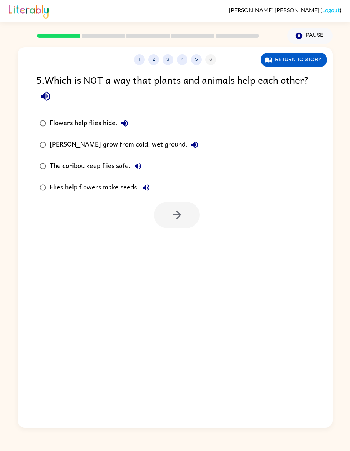
click at [48, 97] on icon "button" at bounding box center [45, 96] width 12 height 12
click at [124, 122] on icon "button" at bounding box center [124, 123] width 6 height 6
click at [193, 144] on icon "button" at bounding box center [194, 144] width 6 height 6
click at [193, 146] on icon "button" at bounding box center [194, 144] width 6 height 6
click at [134, 168] on icon "button" at bounding box center [138, 166] width 9 height 9
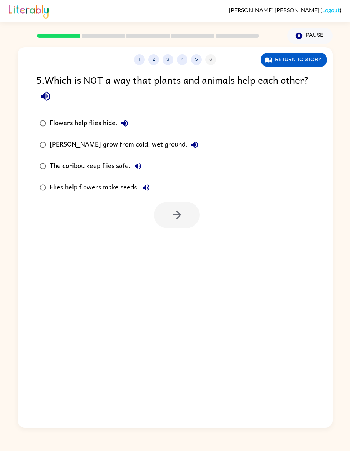
click at [144, 194] on button "Flies help flowers make seeds." at bounding box center [146, 187] width 14 height 14
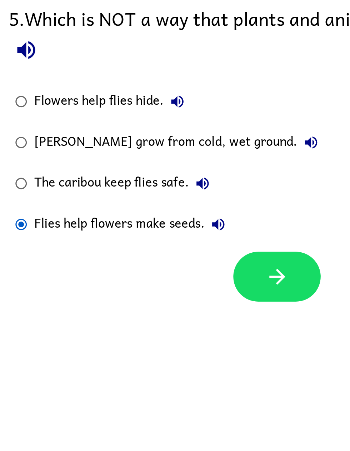
click at [154, 202] on button "button" at bounding box center [177, 215] width 46 height 26
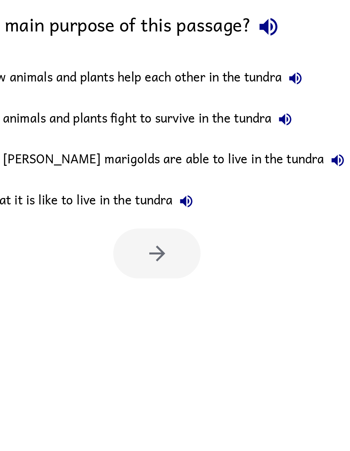
click at [230, 77] on icon "button" at bounding box center [234, 81] width 9 height 9
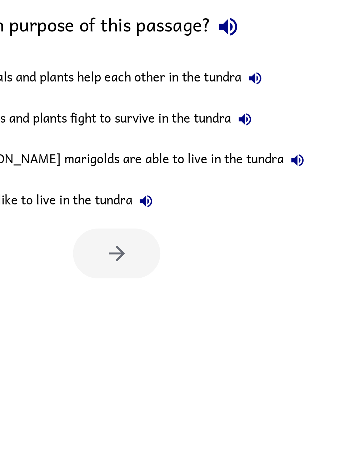
click at [189, 169] on icon "button" at bounding box center [192, 172] width 6 height 6
click at [268, 148] on icon "button" at bounding box center [271, 151] width 6 height 6
click at [241, 126] on icon "button" at bounding box center [244, 129] width 6 height 6
click at [245, 104] on icon "button" at bounding box center [249, 108] width 9 height 9
click at [240, 125] on icon "button" at bounding box center [244, 129] width 9 height 9
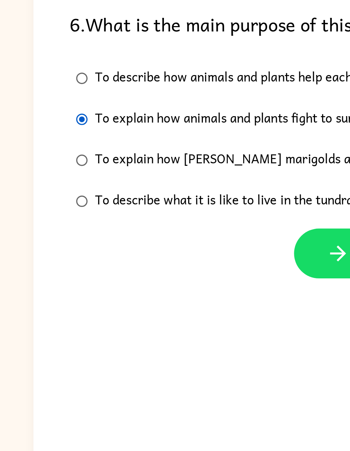
click at [171, 193] on icon "button" at bounding box center [177, 199] width 12 height 12
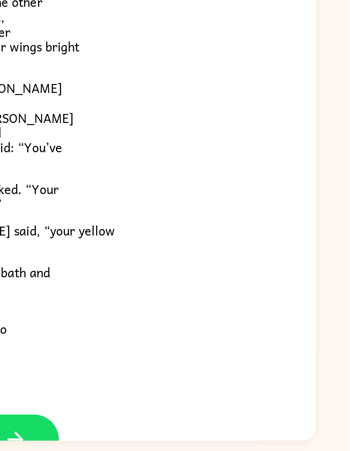
scroll to position [34, 0]
click at [152, 206] on button "button" at bounding box center [175, 427] width 46 height 26
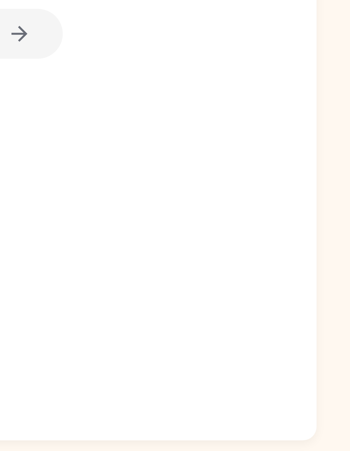
scroll to position [34, 0]
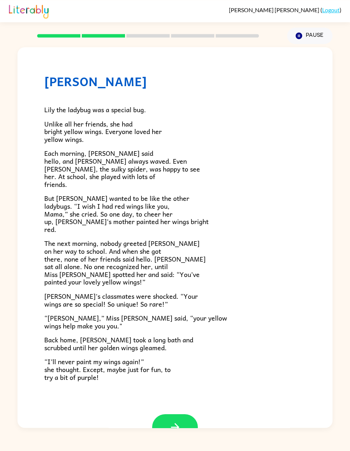
scroll to position [16, 0]
click at [183, 206] on button "button" at bounding box center [175, 427] width 46 height 26
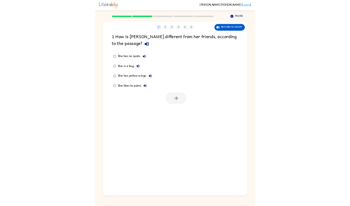
scroll to position [0, 0]
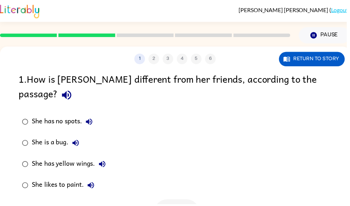
click at [74, 90] on icon "button" at bounding box center [67, 96] width 12 height 12
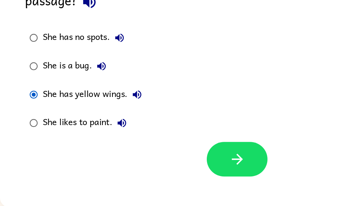
scroll to position [44, 0]
click at [186, 158] on button "button" at bounding box center [179, 171] width 46 height 26
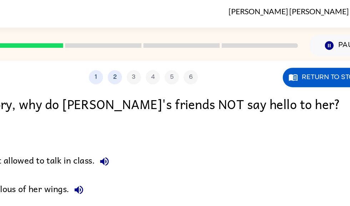
scroll to position [1, 0]
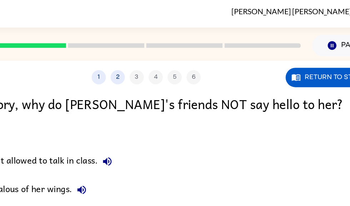
click at [28, 90] on icon "button" at bounding box center [23, 94] width 9 height 9
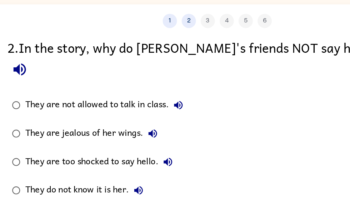
scroll to position [11, 0]
click at [180, 191] on button "button" at bounding box center [174, 204] width 46 height 26
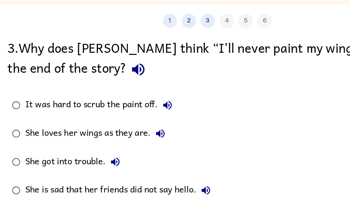
click at [107, 79] on icon "button" at bounding box center [113, 85] width 12 height 12
click at [155, 191] on button "button" at bounding box center [174, 204] width 46 height 26
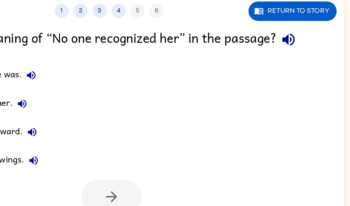
scroll to position [21, 4]
click at [299, 55] on icon "button" at bounding box center [303, 59] width 9 height 9
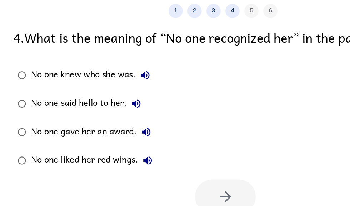
scroll to position [21, 0]
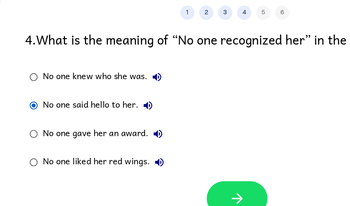
click at [180, 174] on icon "button" at bounding box center [178, 178] width 8 height 8
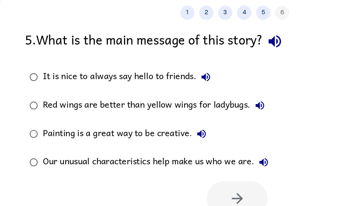
click at [207, 54] on icon "button" at bounding box center [207, 60] width 12 height 12
click at [157, 82] on icon "button" at bounding box center [155, 86] width 9 height 9
click at [191, 104] on icon "button" at bounding box center [195, 108] width 9 height 9
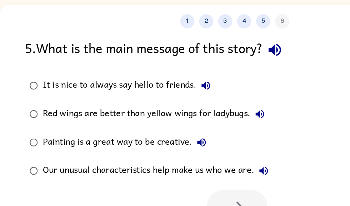
click at [156, 122] on button "Painting is a great way to be creative." at bounding box center [152, 129] width 14 height 14
click at [200, 148] on icon "button" at bounding box center [198, 151] width 6 height 6
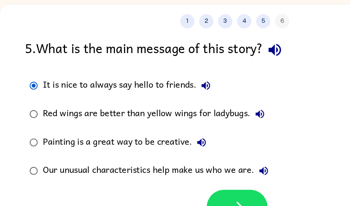
click at [184, 172] on icon "button" at bounding box center [178, 178] width 12 height 12
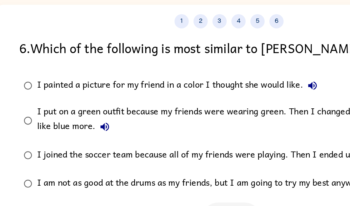
scroll to position [0, 4]
click at [312, 55] on icon "button" at bounding box center [316, 59] width 9 height 9
click at [79, 114] on icon "button" at bounding box center [79, 118] width 9 height 9
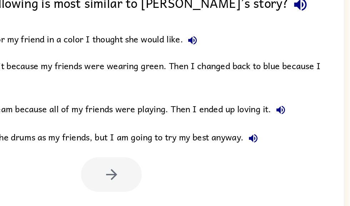
scroll to position [45, 4]
click at [294, 112] on icon "button" at bounding box center [298, 116] width 9 height 9
click at [273, 133] on icon "button" at bounding box center [277, 137] width 9 height 9
click at [228, 60] on icon "button" at bounding box center [231, 63] width 6 height 6
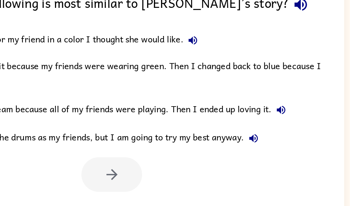
click at [228, 60] on icon "button" at bounding box center [231, 63] width 6 height 6
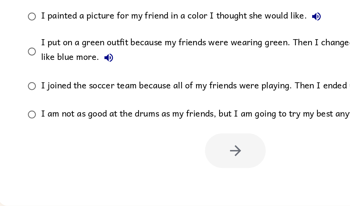
scroll to position [45, 0]
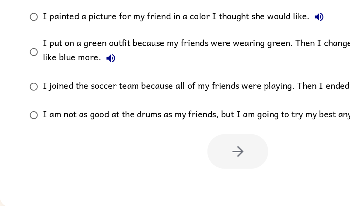
click at [84, 90] on icon "button" at bounding box center [83, 94] width 9 height 9
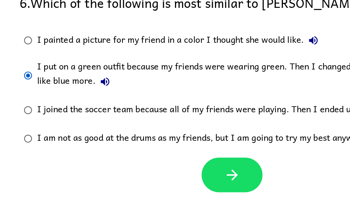
click at [182, 152] on button "button" at bounding box center [174, 165] width 46 height 26
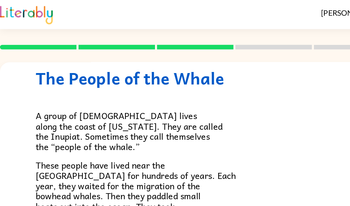
scroll to position [0, 0]
